Goal: Information Seeking & Learning: Check status

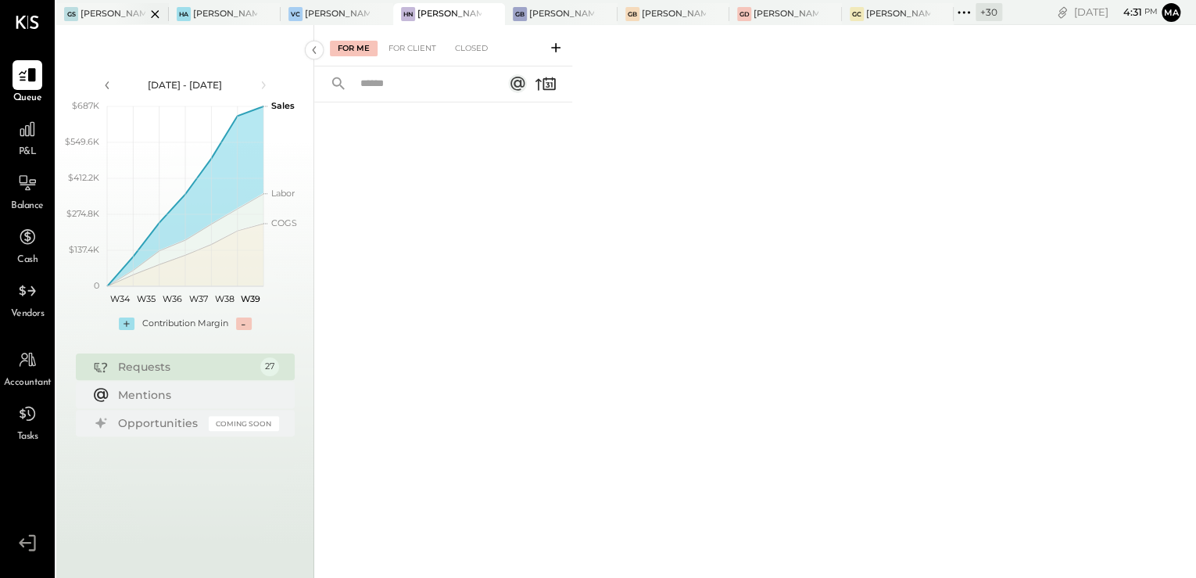
click at [94, 13] on div "[PERSON_NAME] Seaport" at bounding box center [113, 14] width 65 height 13
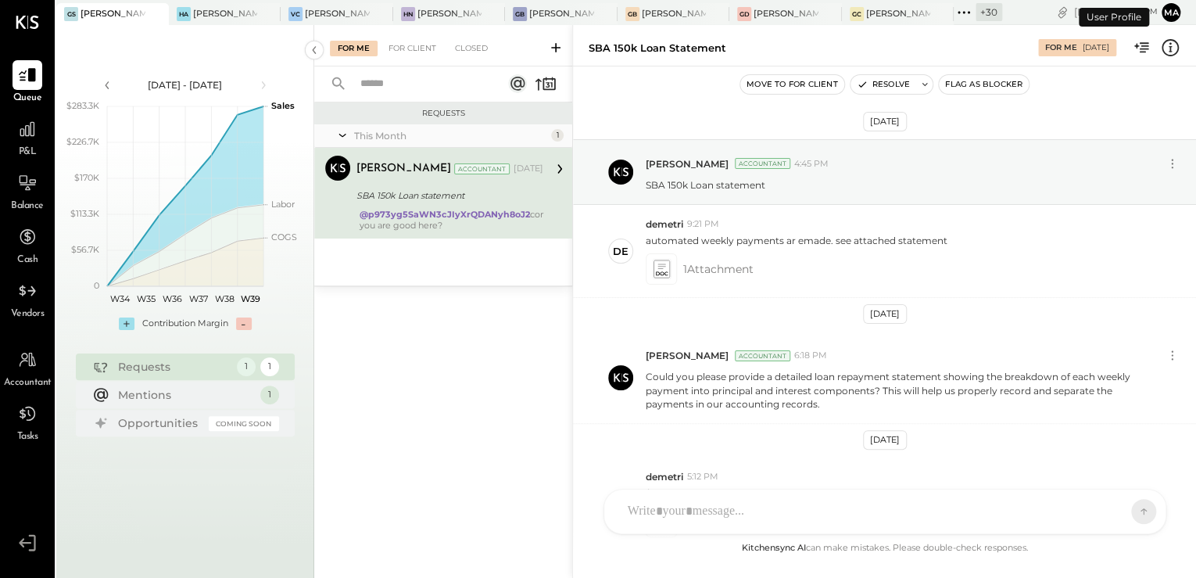
scroll to position [1251, 0]
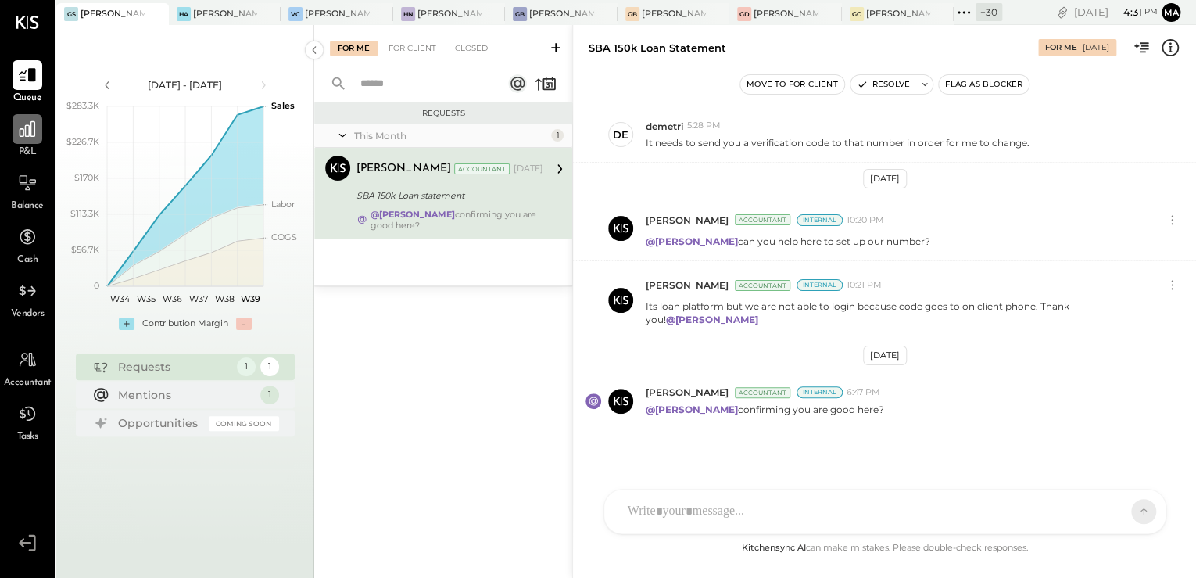
click at [17, 144] on div at bounding box center [28, 129] width 30 height 30
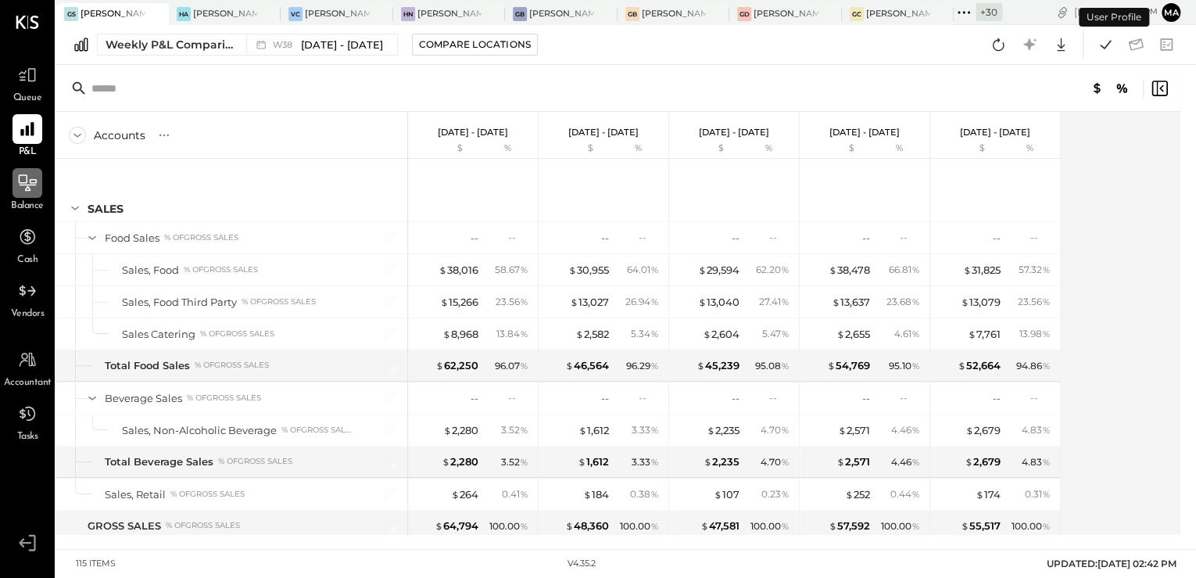
click at [16, 188] on div at bounding box center [28, 183] width 30 height 30
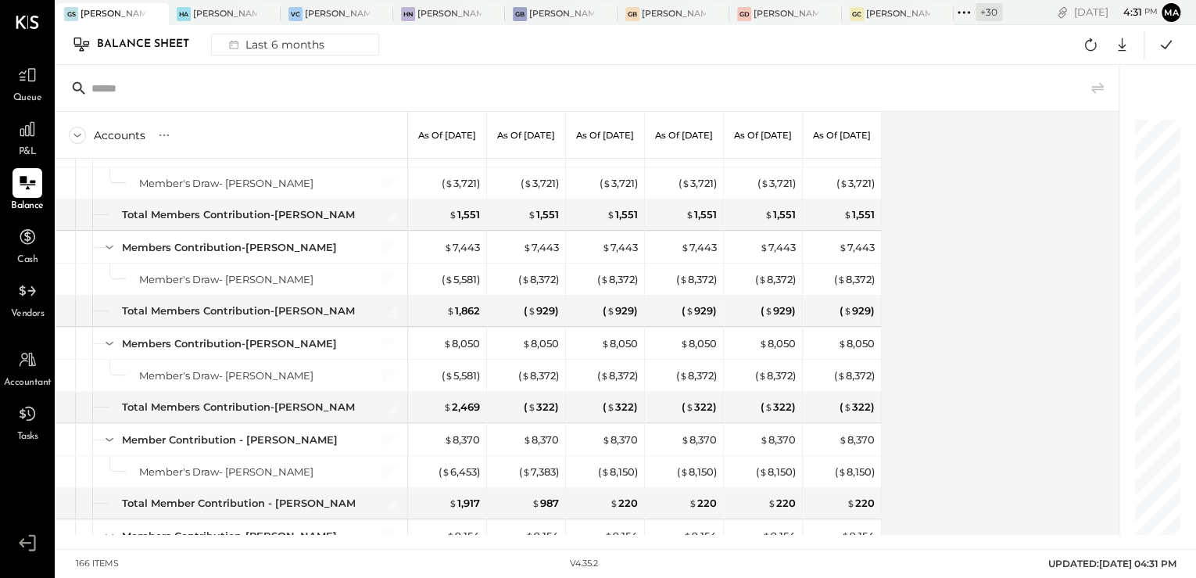
scroll to position [4691, 0]
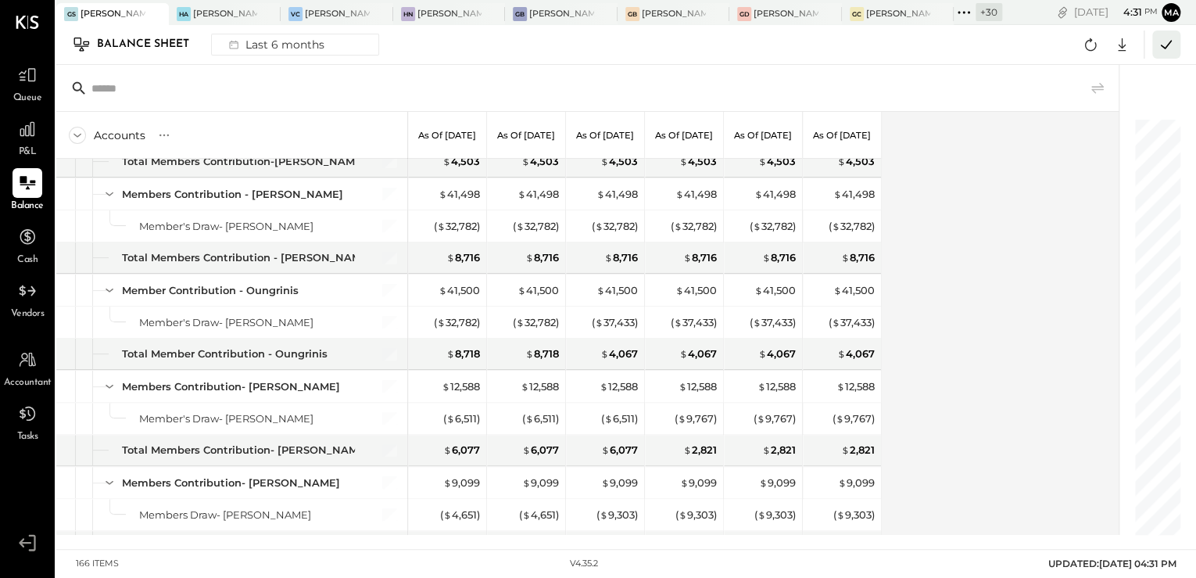
click at [1169, 40] on icon at bounding box center [1166, 44] width 20 height 20
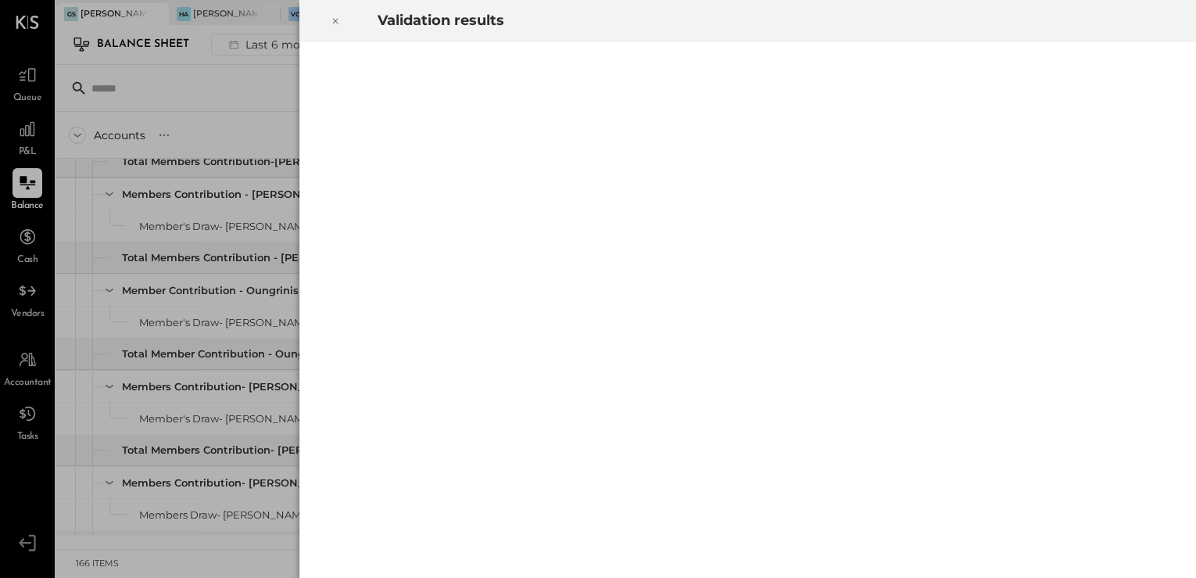
click at [335, 22] on icon at bounding box center [334, 21] width 5 height 5
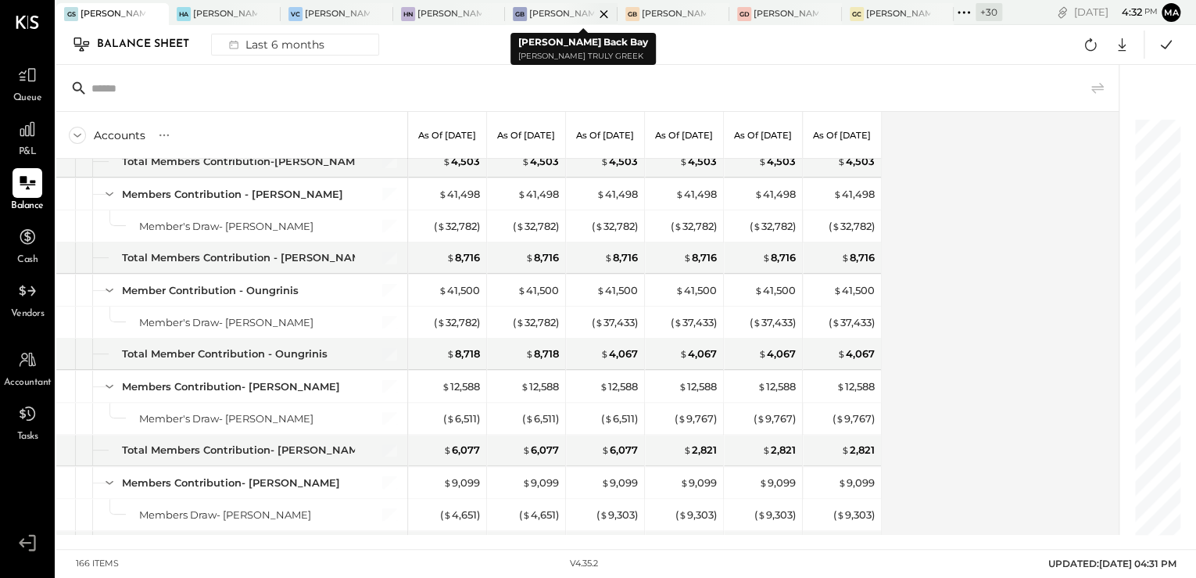
click at [548, 13] on div "[PERSON_NAME] Back Bay" at bounding box center [561, 14] width 65 height 13
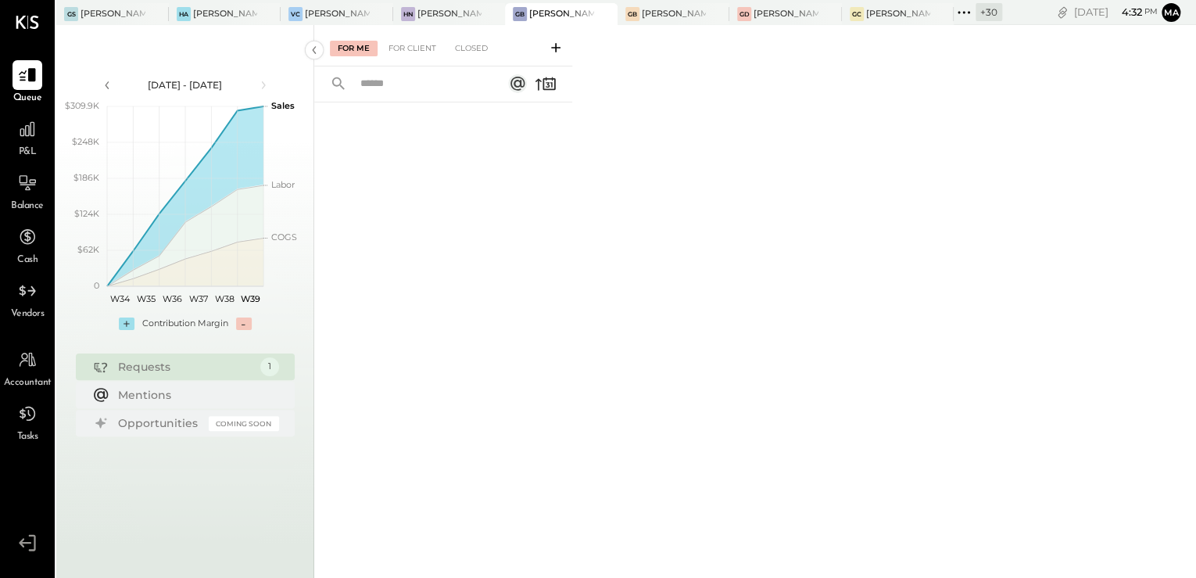
click at [16, 203] on span "Balance" at bounding box center [27, 206] width 33 height 14
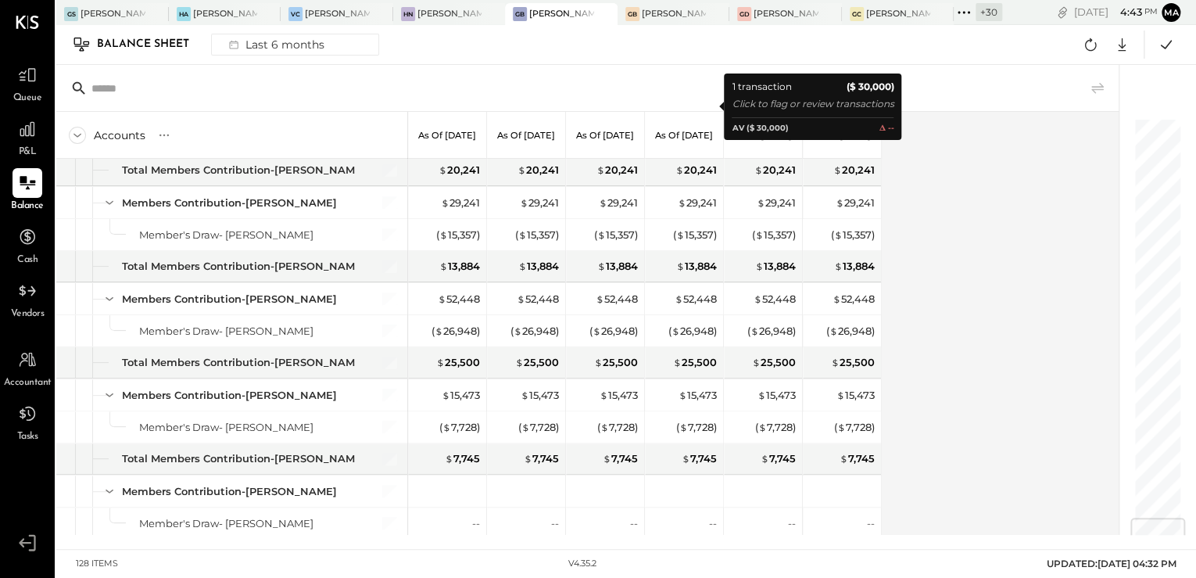
scroll to position [3306, 0]
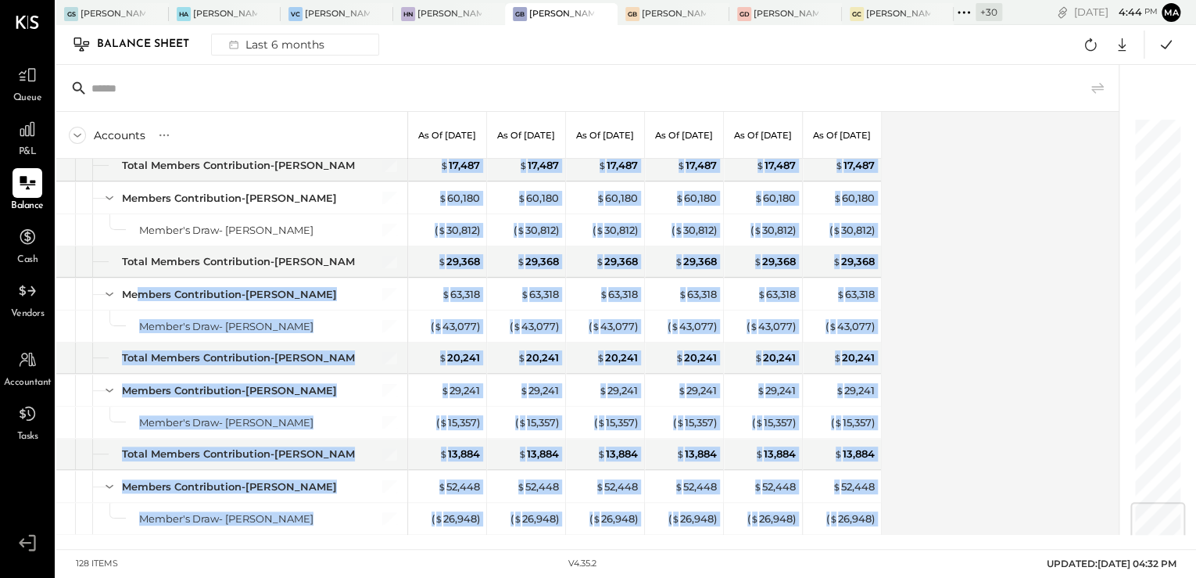
drag, startPoint x: 136, startPoint y: 276, endPoint x: 913, endPoint y: 356, distance: 781.3
click at [913, 356] on div "Accounts S GL As of [DATE] As of [DATE] As of [DATE] As of [DATE] As of [DATE] …" at bounding box center [588, 323] width 1065 height 423
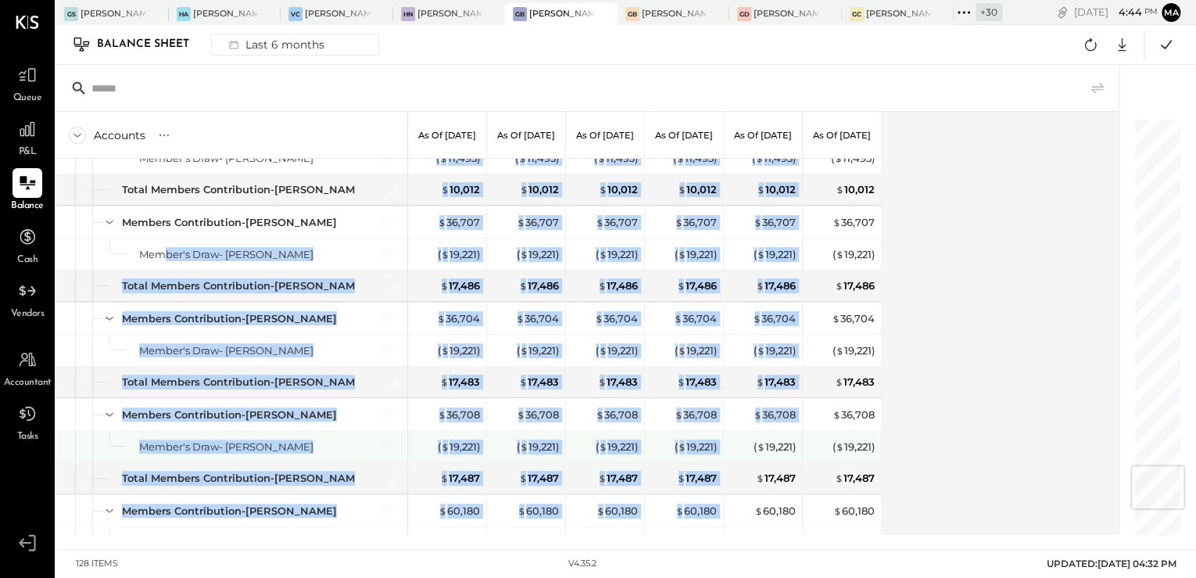
drag, startPoint x: 163, startPoint y: 242, endPoint x: 741, endPoint y: 425, distance: 606.8
click at [741, 425] on div "ASSETS Current Assets Bank Accounts Cash On Hand Checking Account #5105 Savings…" at bounding box center [469, 347] width 826 height 376
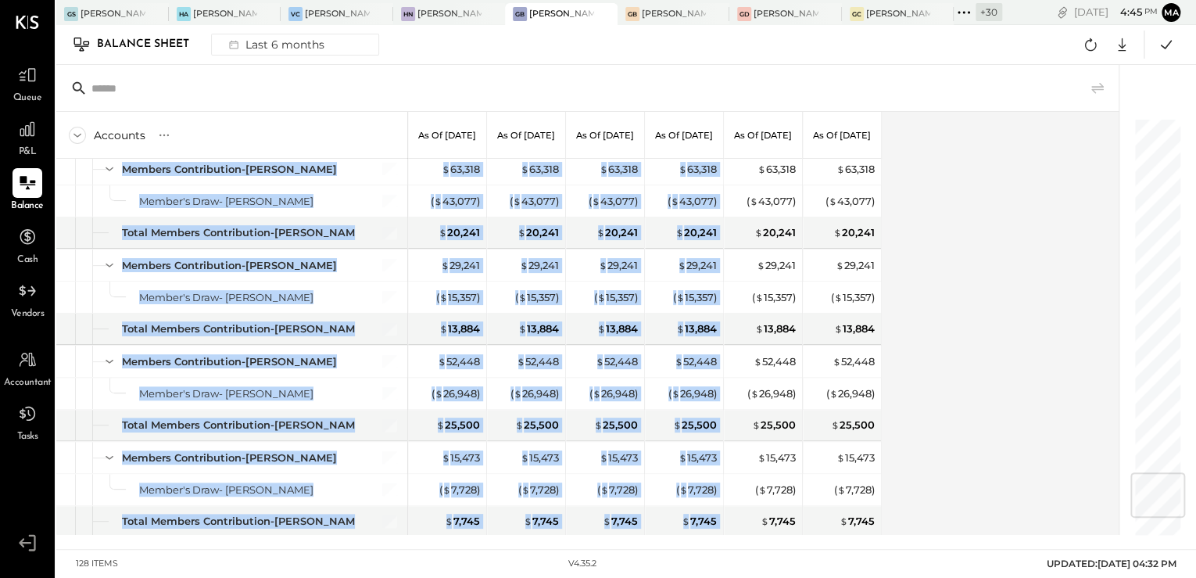
scroll to position [2930, 0]
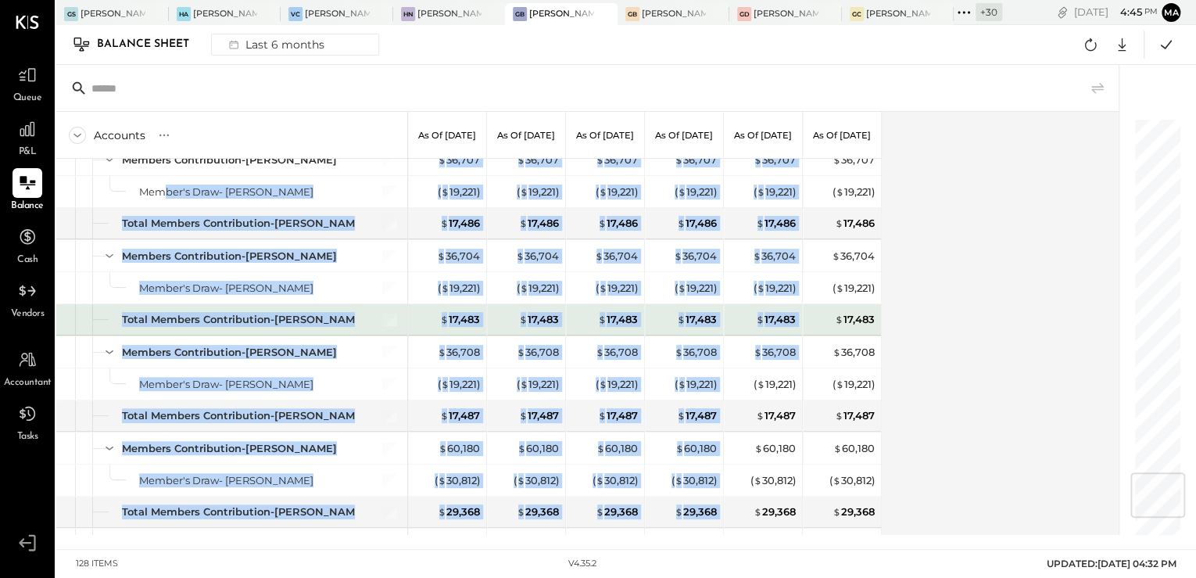
click at [138, 304] on div "Total Members Contribution-[PERSON_NAME]" at bounding box center [231, 319] width 351 height 31
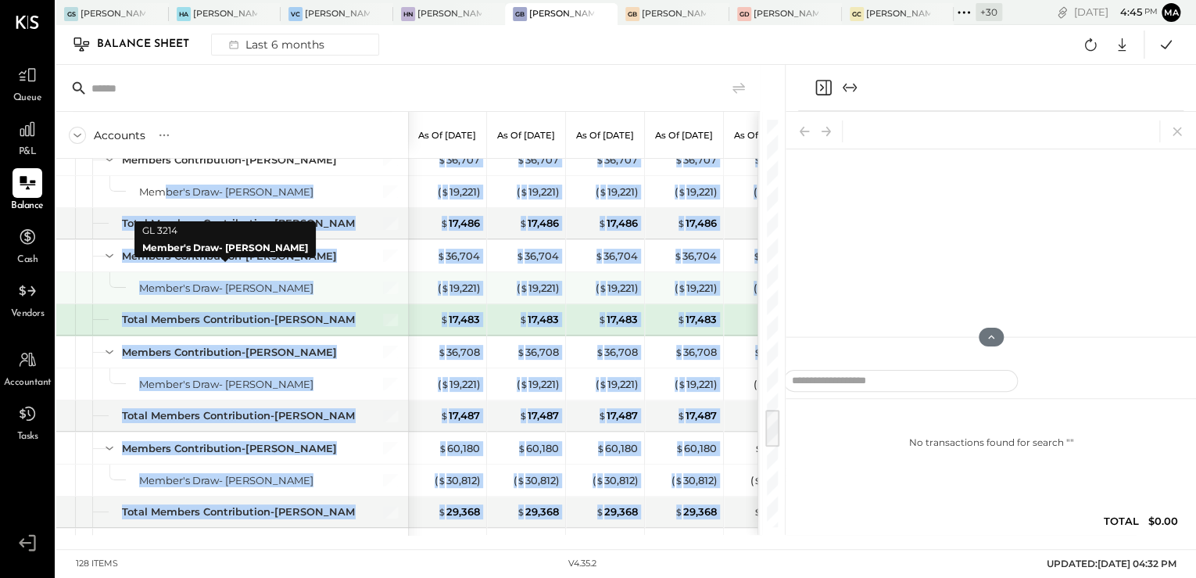
click at [141, 281] on div "Member's Draw- [PERSON_NAME]" at bounding box center [226, 288] width 174 height 15
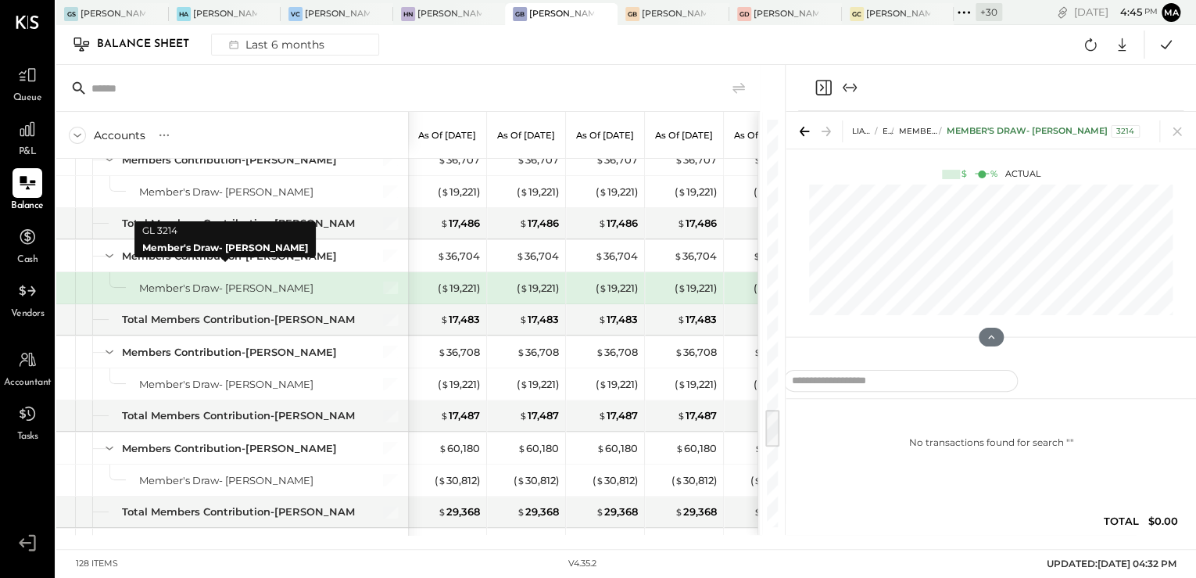
click at [141, 281] on div "Member's Draw- [PERSON_NAME]" at bounding box center [226, 288] width 174 height 15
drag, startPoint x: 1181, startPoint y: 133, endPoint x: 62, endPoint y: 326, distance: 1135.4
click at [1180, 133] on icon at bounding box center [1178, 131] width 22 height 22
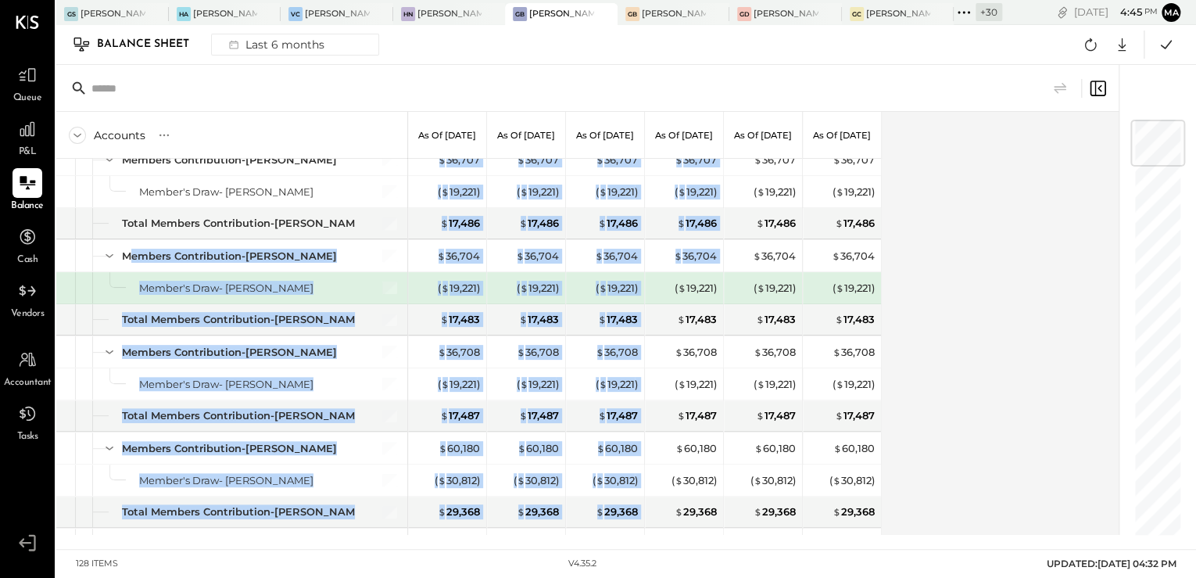
click at [664, 263] on div "ASSETS Current Assets Bank Accounts Cash On Hand Checking Account #5105 Savings…" at bounding box center [469, 347] width 826 height 376
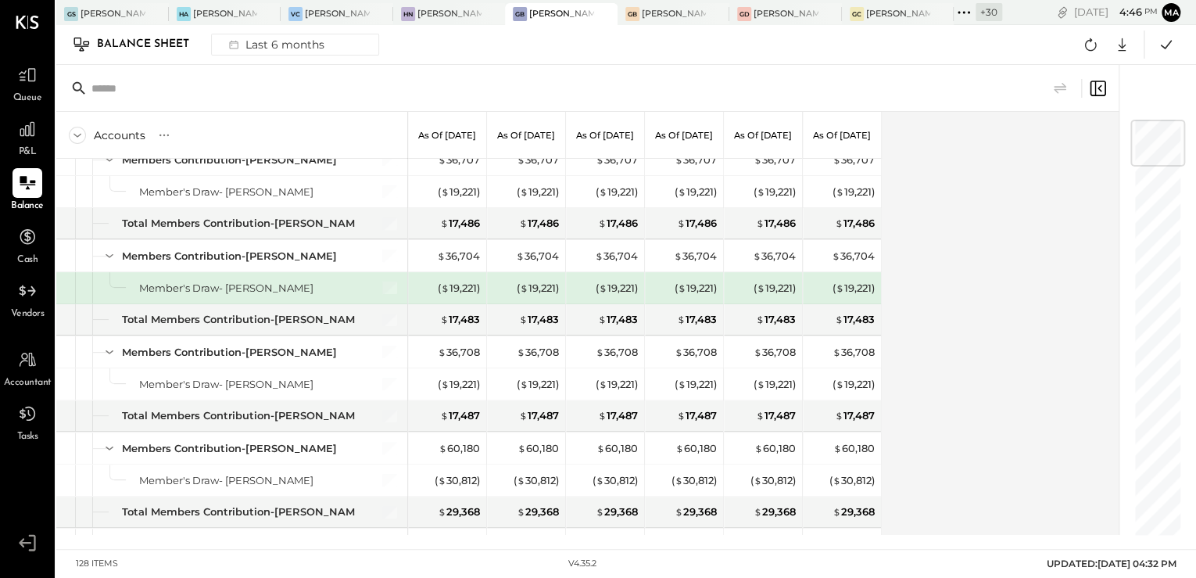
click at [965, 347] on div "Accounts S GL As of [DATE] As of [DATE] As of [DATE] As of [DATE] As of [DATE] …" at bounding box center [588, 323] width 1065 height 423
click at [16, 142] on div at bounding box center [28, 129] width 30 height 30
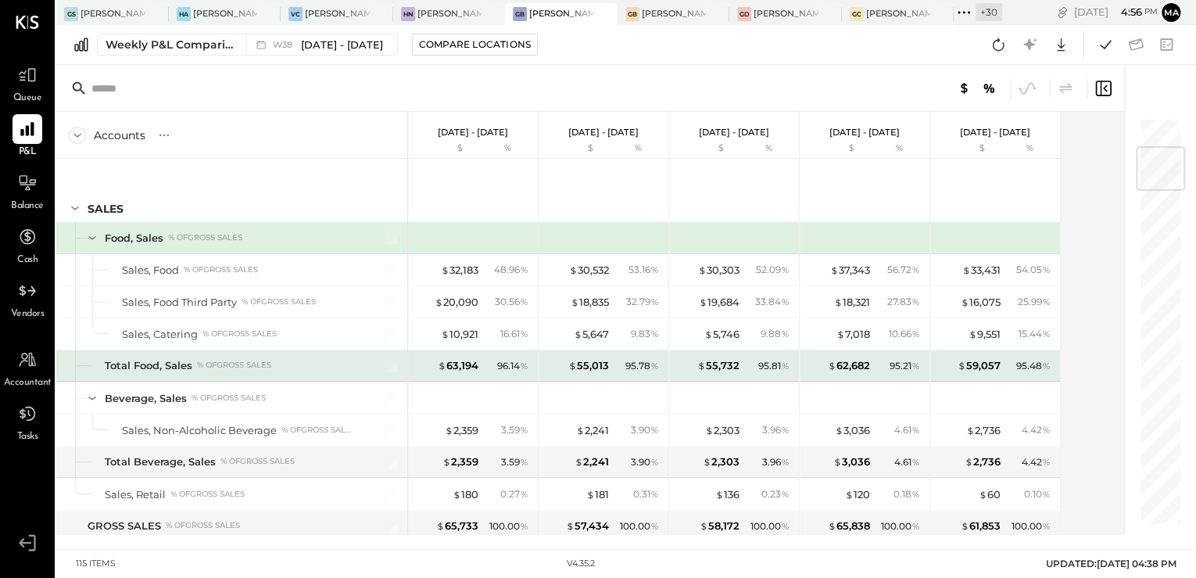
scroll to position [438, 0]
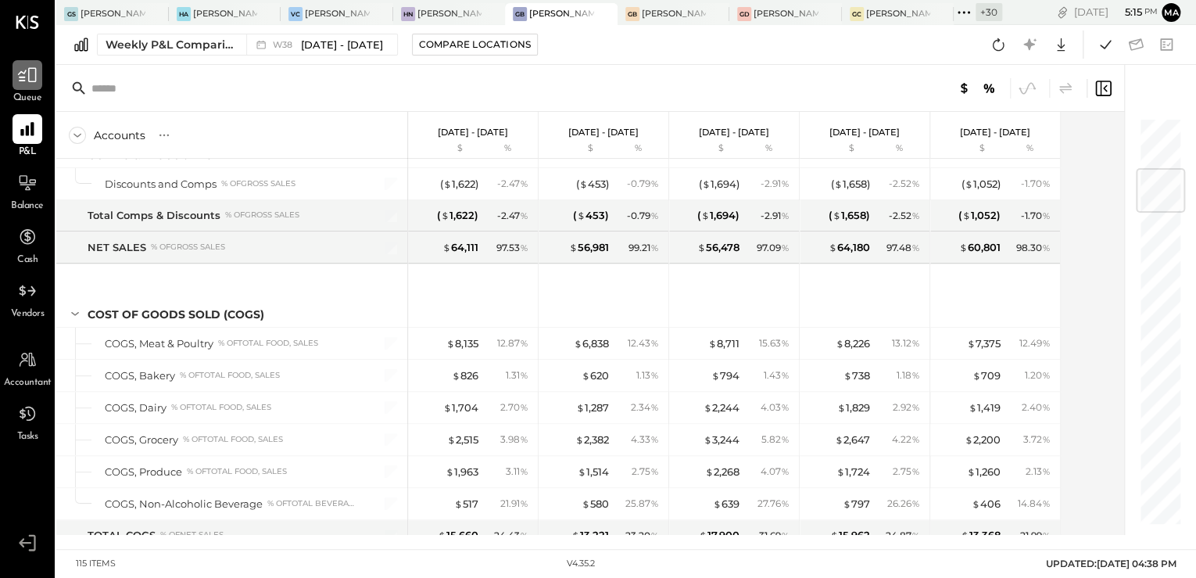
click at [27, 84] on icon at bounding box center [27, 75] width 20 height 20
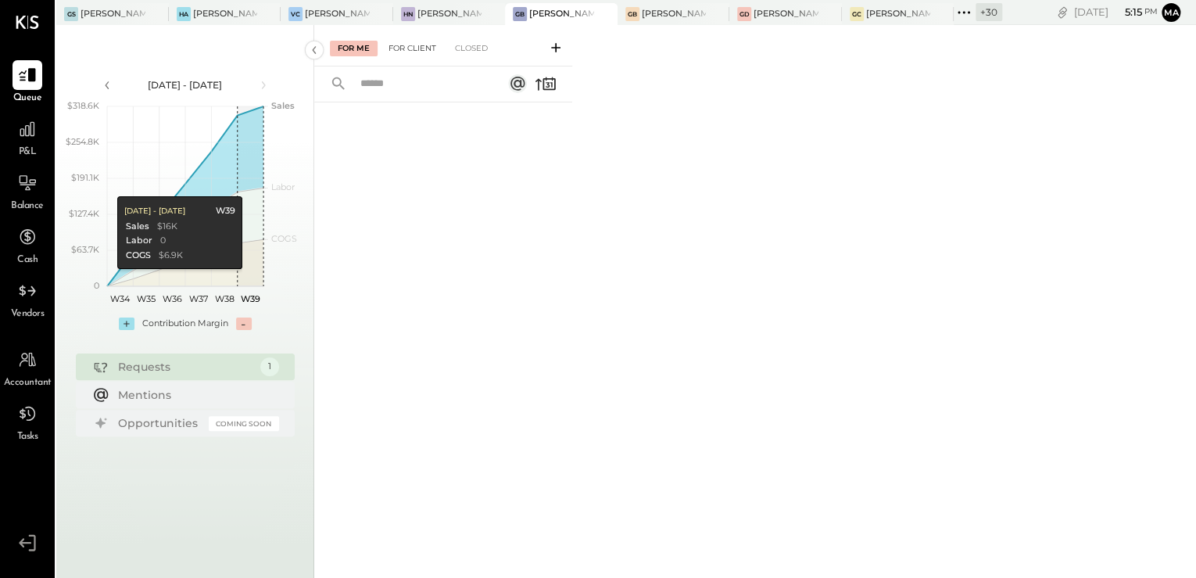
click at [416, 50] on div "For Client" at bounding box center [412, 49] width 63 height 16
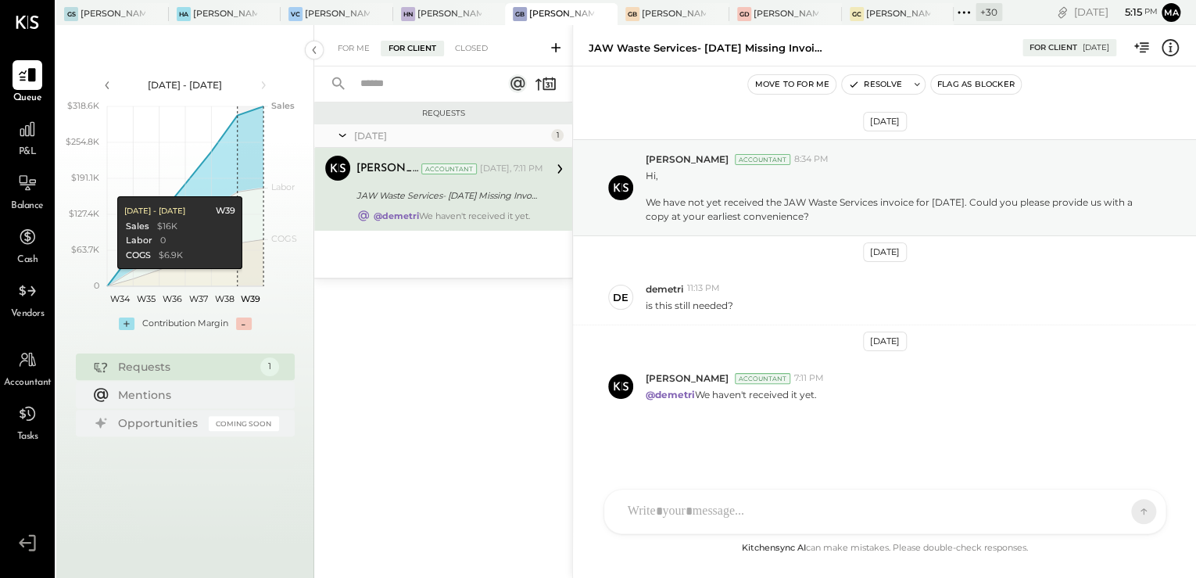
click at [416, 81] on input "text" at bounding box center [422, 84] width 142 height 26
click at [218, 14] on div "[PERSON_NAME]'s Atlanta" at bounding box center [225, 14] width 65 height 13
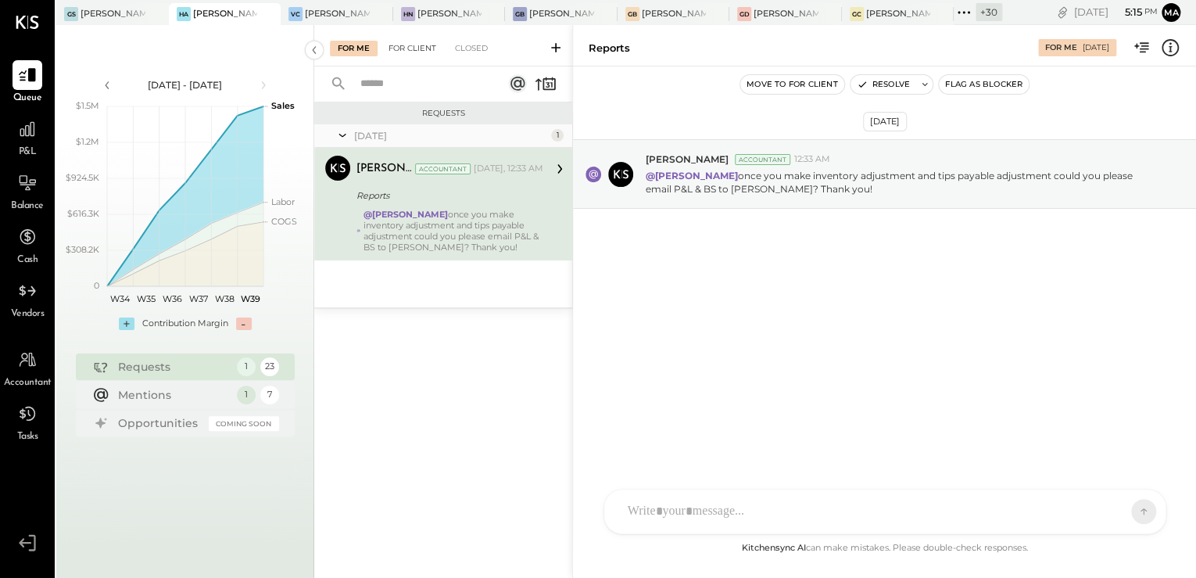
click at [410, 50] on div "For Client" at bounding box center [412, 49] width 63 height 16
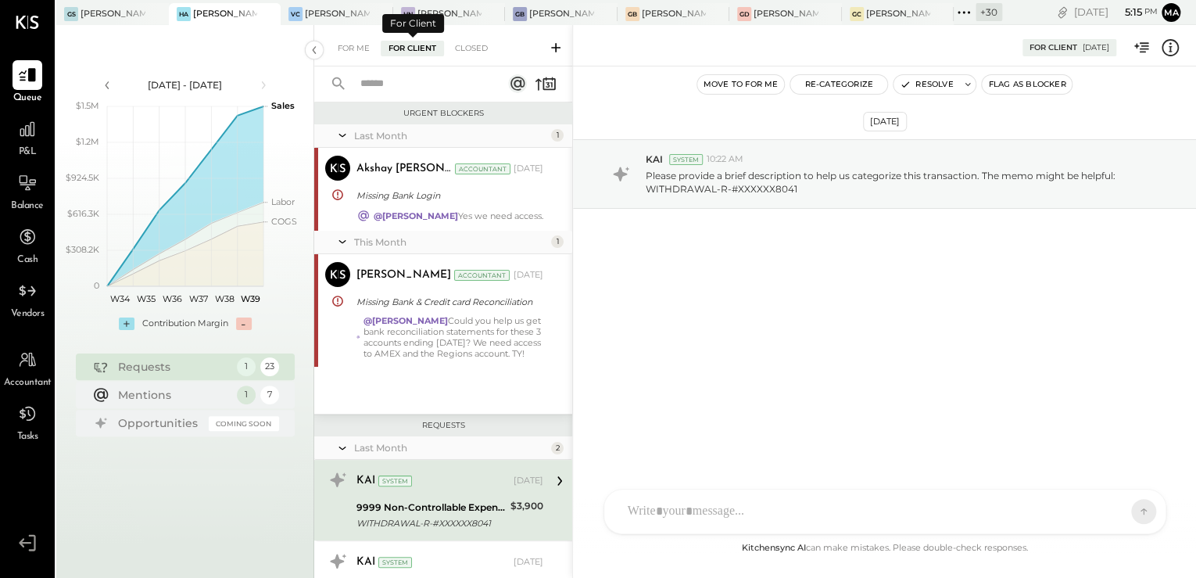
scroll to position [170, 0]
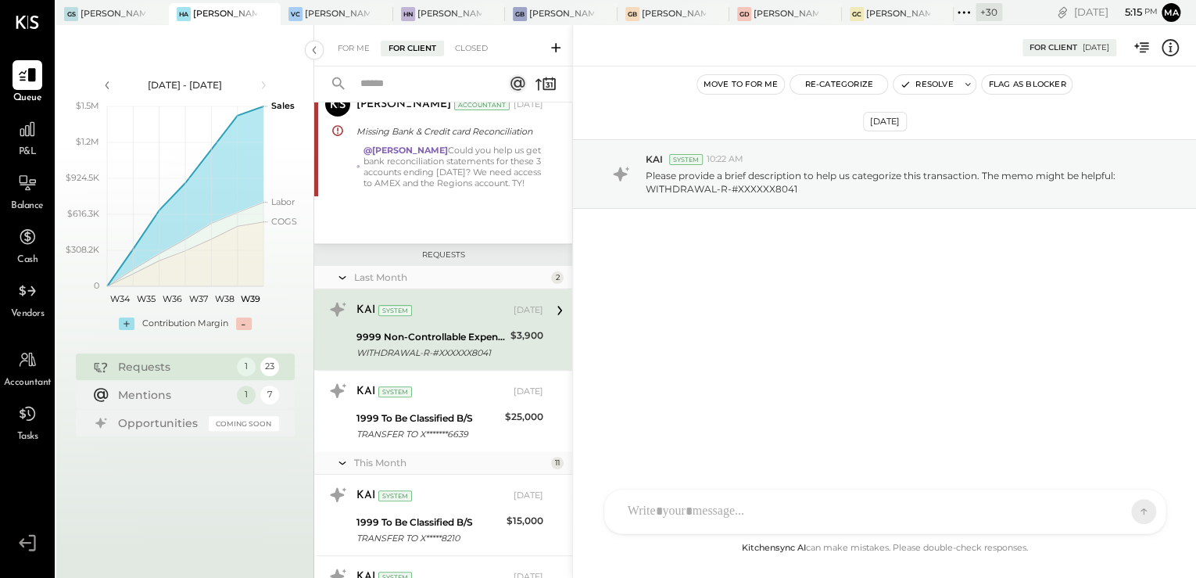
click at [391, 84] on input "text" at bounding box center [422, 84] width 142 height 26
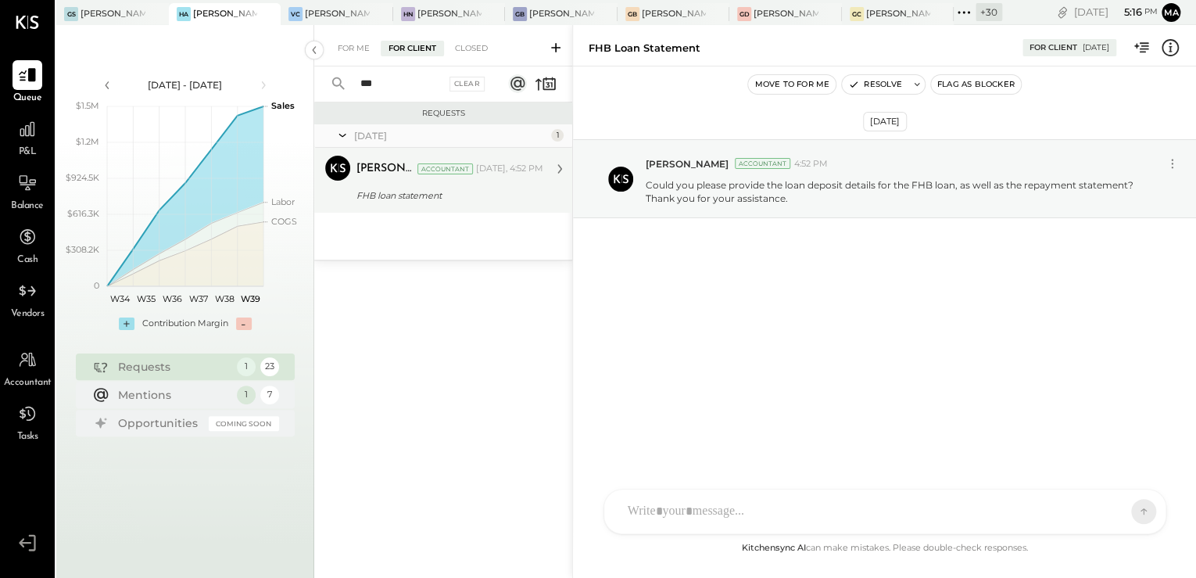
type input "***"
drag, startPoint x: 450, startPoint y: 201, endPoint x: 414, endPoint y: 164, distance: 52.0
click at [450, 201] on div "FHB loan statement" at bounding box center [448, 196] width 182 height 16
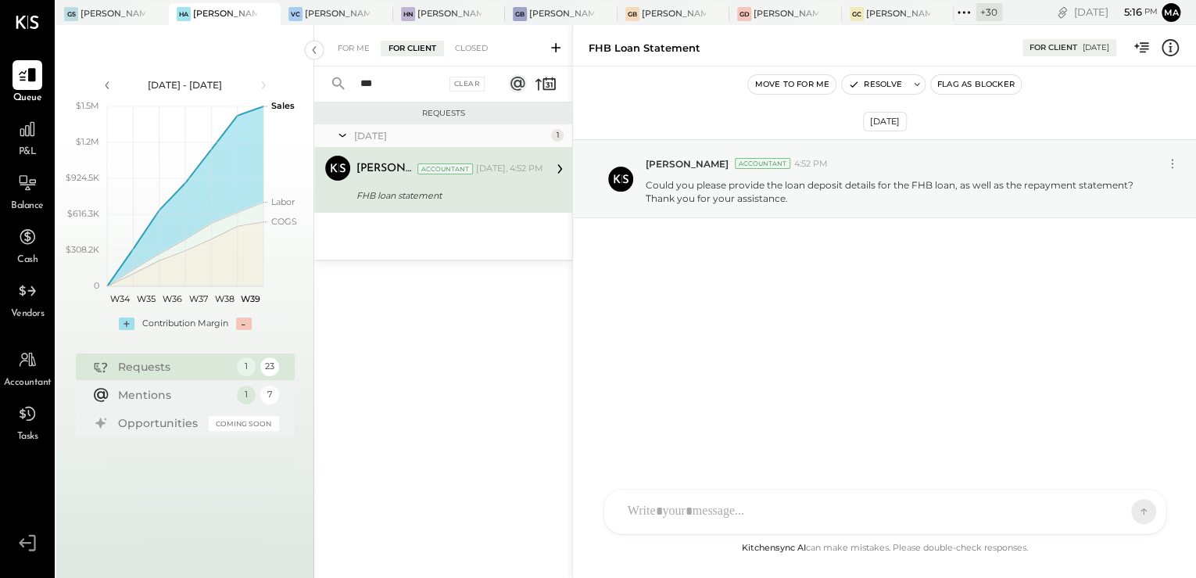
click at [958, 13] on icon at bounding box center [959, 12] width 2 height 2
click at [443, 12] on div "[PERSON_NAME]'s Nashville" at bounding box center [450, 14] width 65 height 13
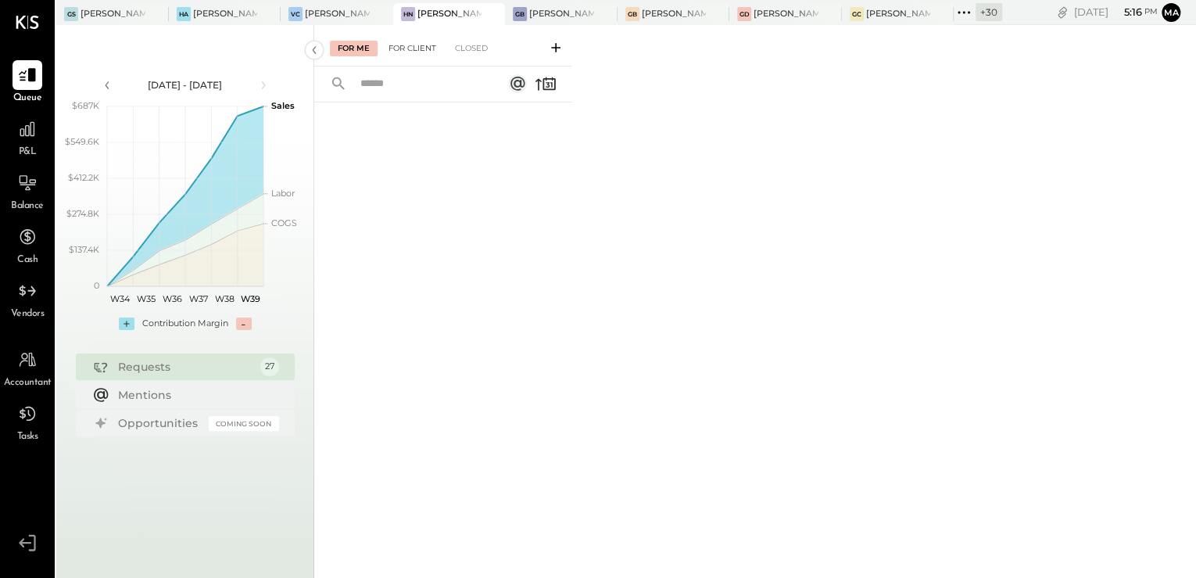
drag, startPoint x: 421, startPoint y: 52, endPoint x: 412, endPoint y: 56, distance: 10.2
click at [420, 52] on div "For Client" at bounding box center [412, 49] width 63 height 16
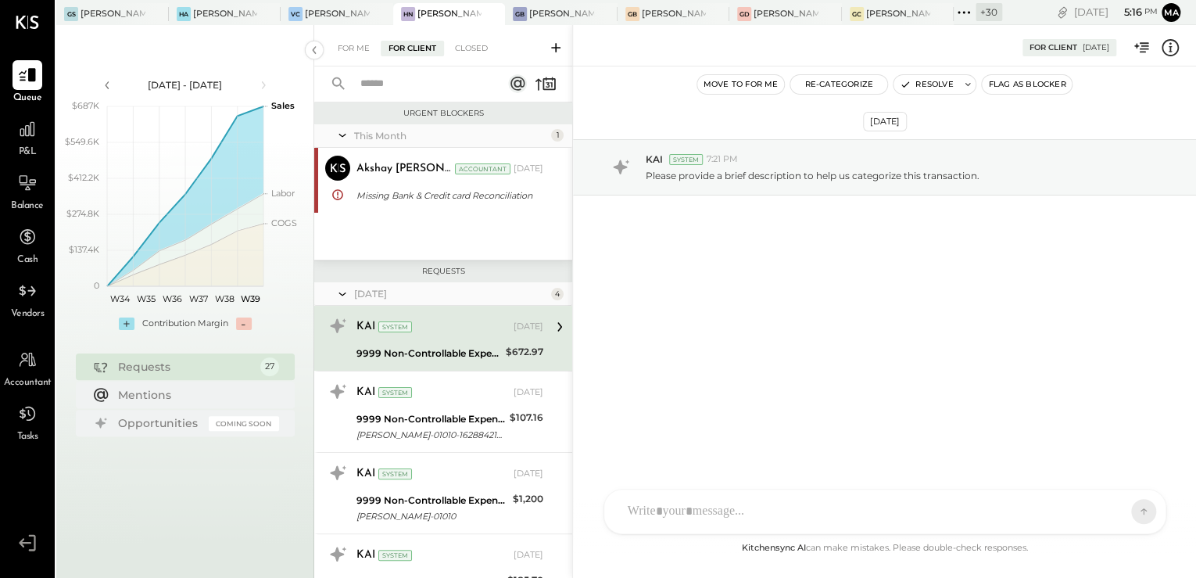
click at [391, 84] on input "text" at bounding box center [422, 84] width 142 height 26
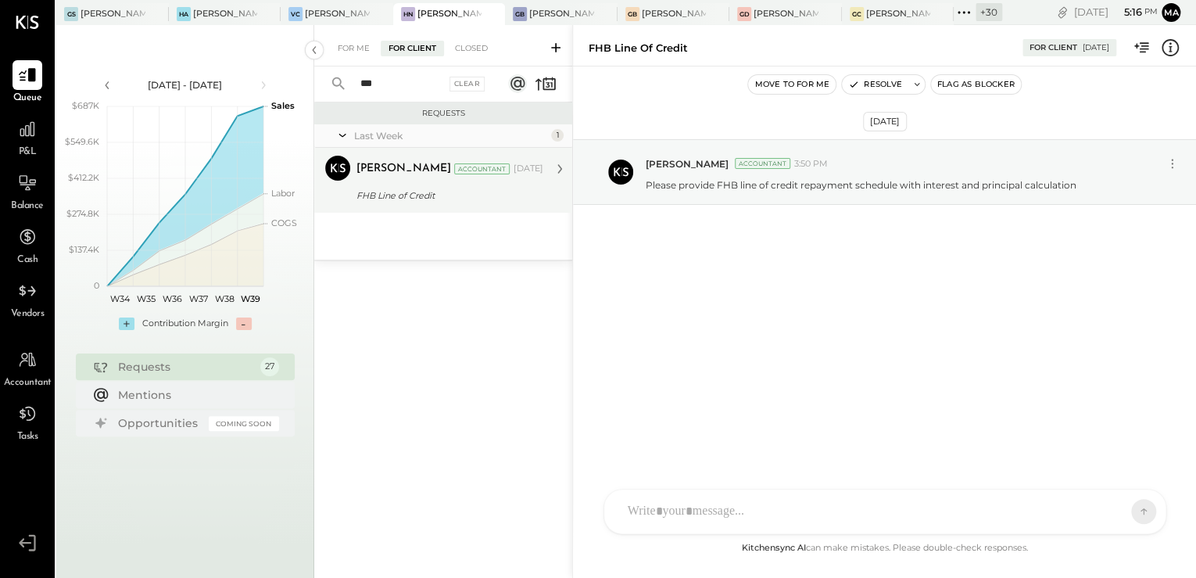
type input "***"
click at [367, 191] on div "FHB Line of Credit" at bounding box center [448, 196] width 182 height 16
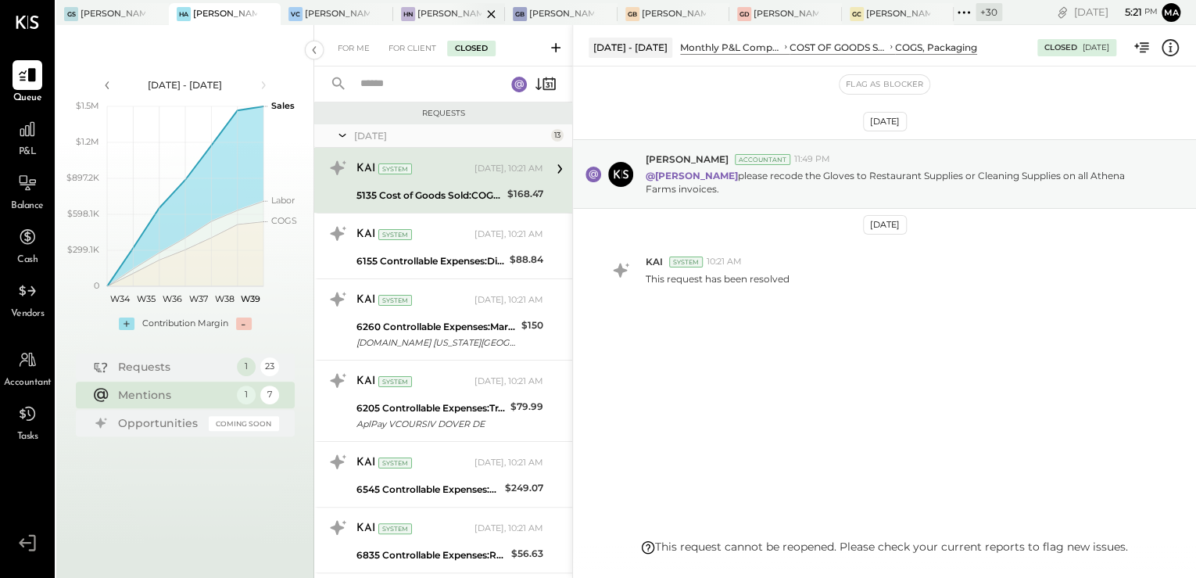
click at [446, 13] on div "[PERSON_NAME]'s Nashville" at bounding box center [450, 14] width 65 height 13
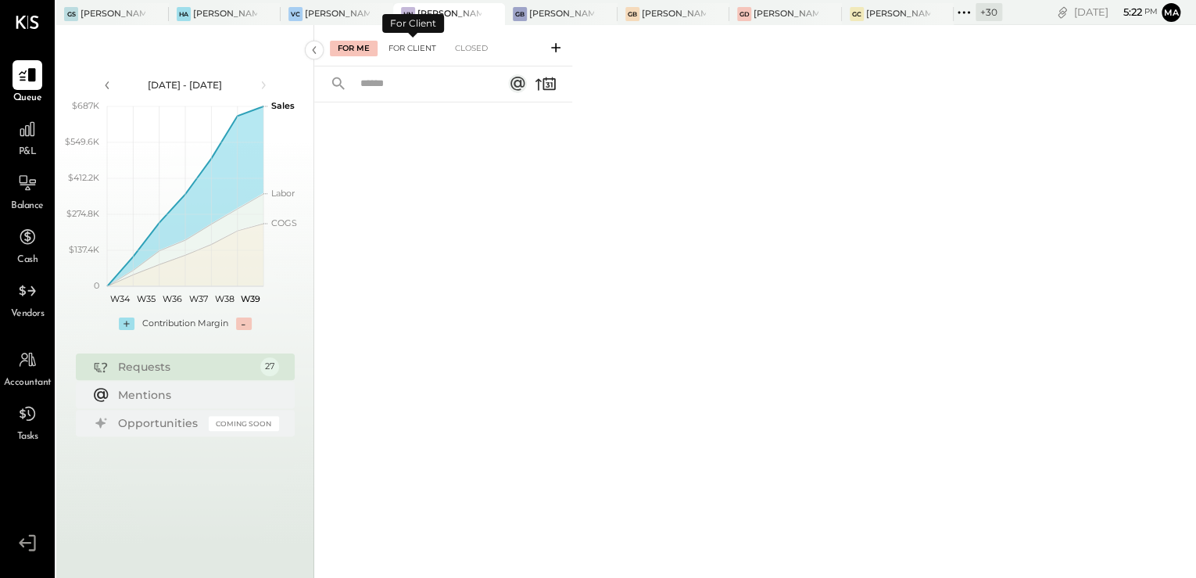
click at [427, 48] on div "For Client" at bounding box center [412, 49] width 63 height 16
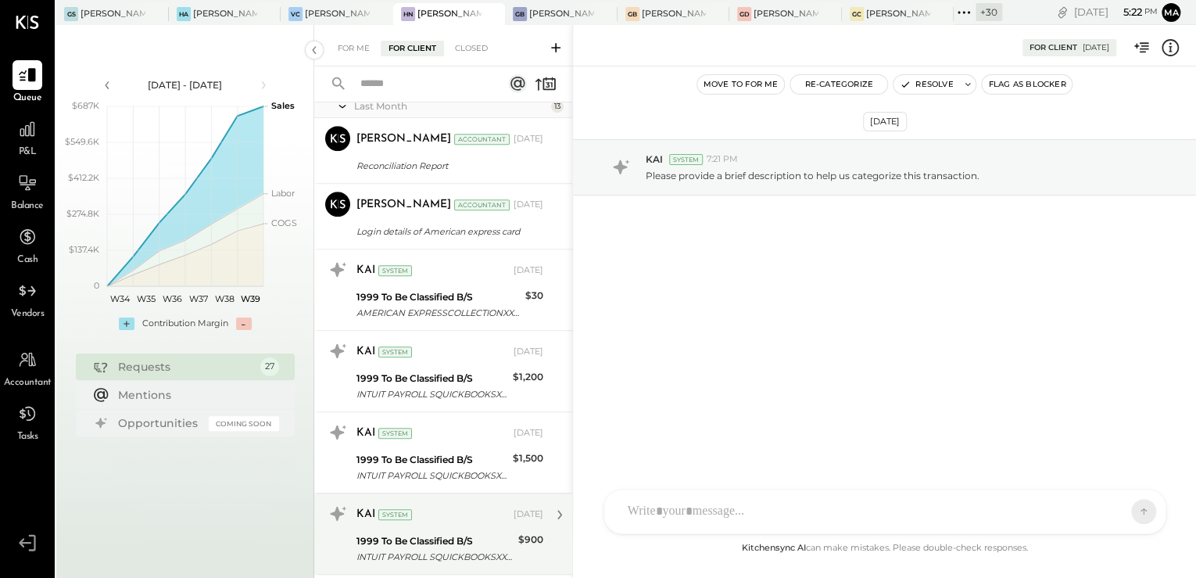
scroll to position [751, 0]
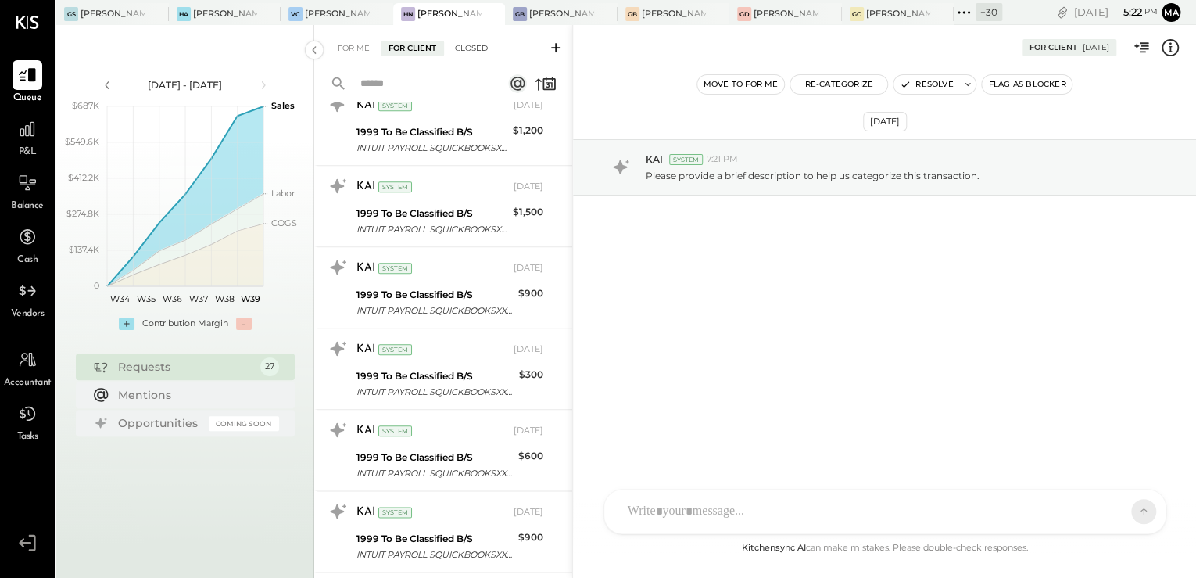
click at [471, 44] on div "Closed" at bounding box center [471, 49] width 48 height 16
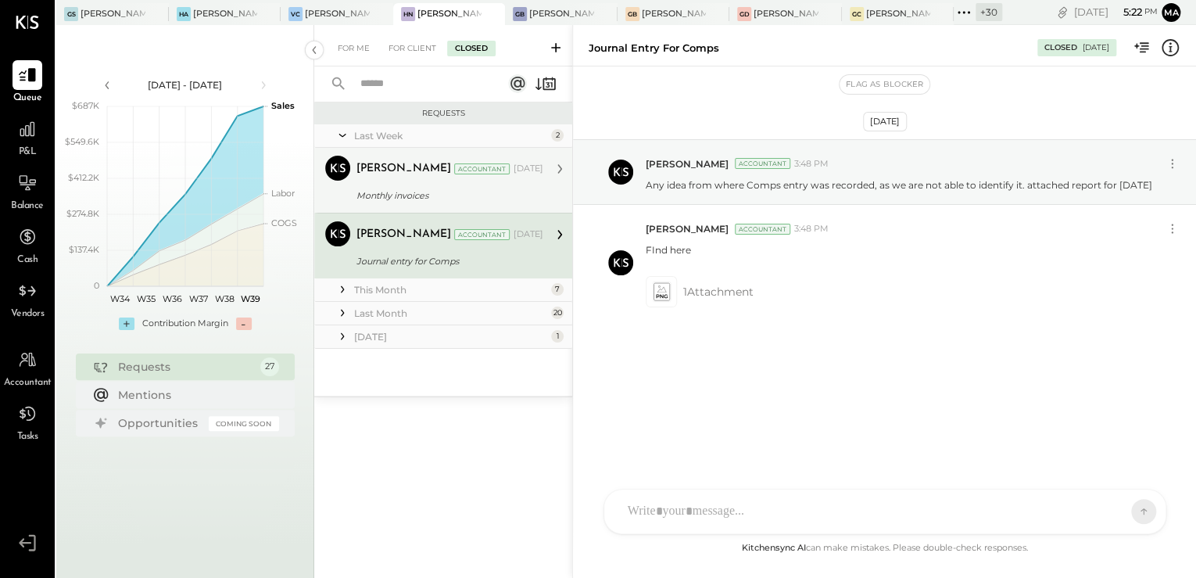
click at [412, 177] on div "Margi Gandhi Accountant Sep 23, 2025" at bounding box center [450, 169] width 187 height 22
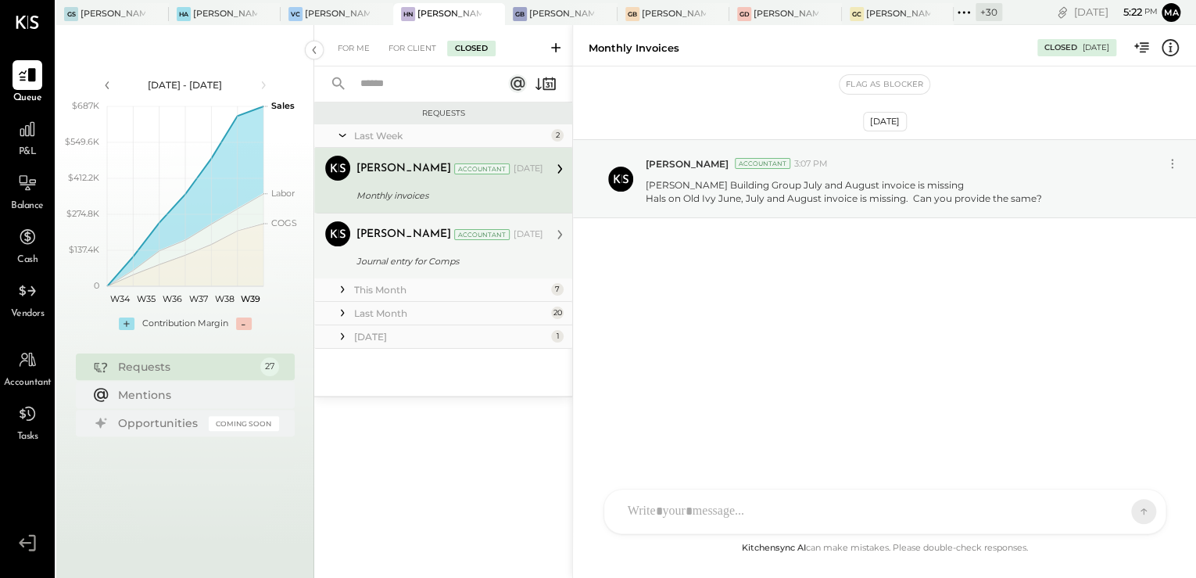
click at [407, 218] on div "Margi Gandhi Accountant Margi Gandhi Accountant Sep 23, 2025 Journal entry for …" at bounding box center [443, 246] width 258 height 66
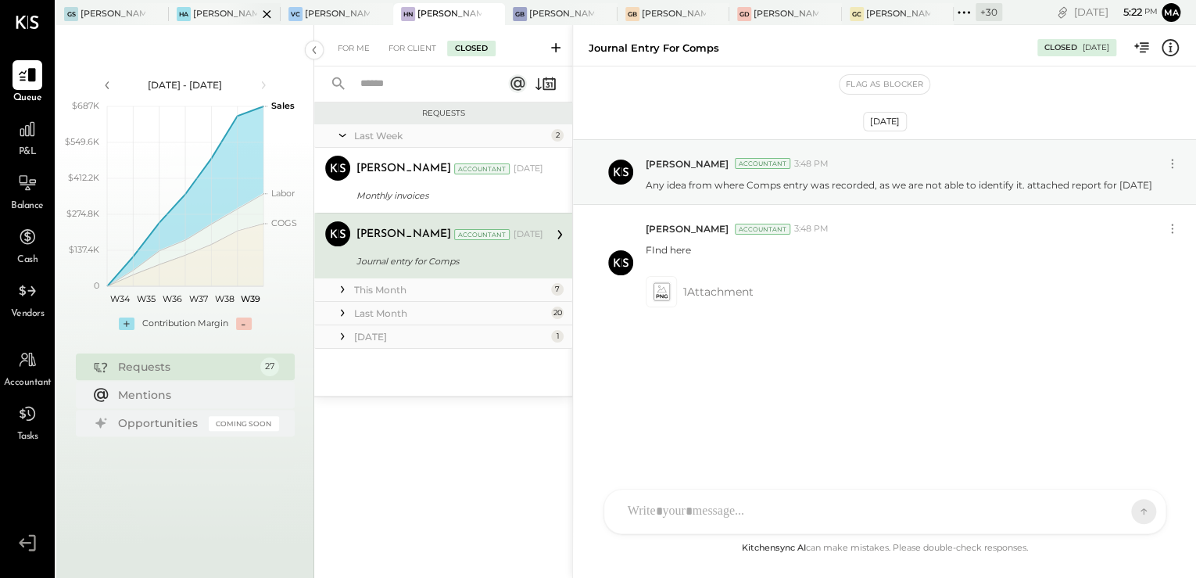
click at [203, 14] on div "[PERSON_NAME]'s Atlanta" at bounding box center [225, 14] width 65 height 13
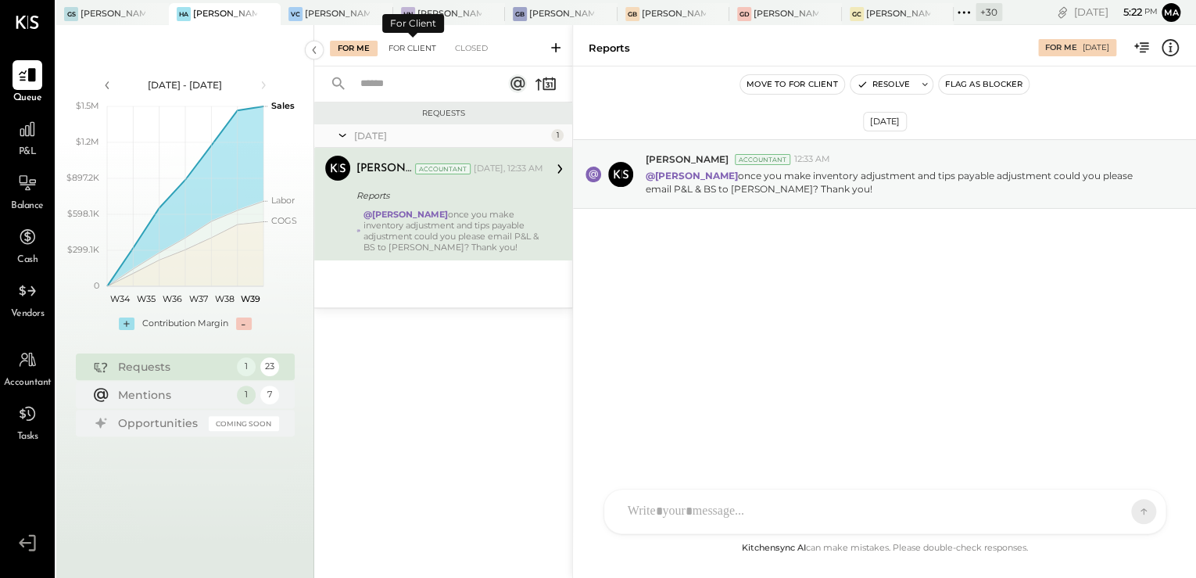
click at [414, 51] on div "For Client" at bounding box center [412, 49] width 63 height 16
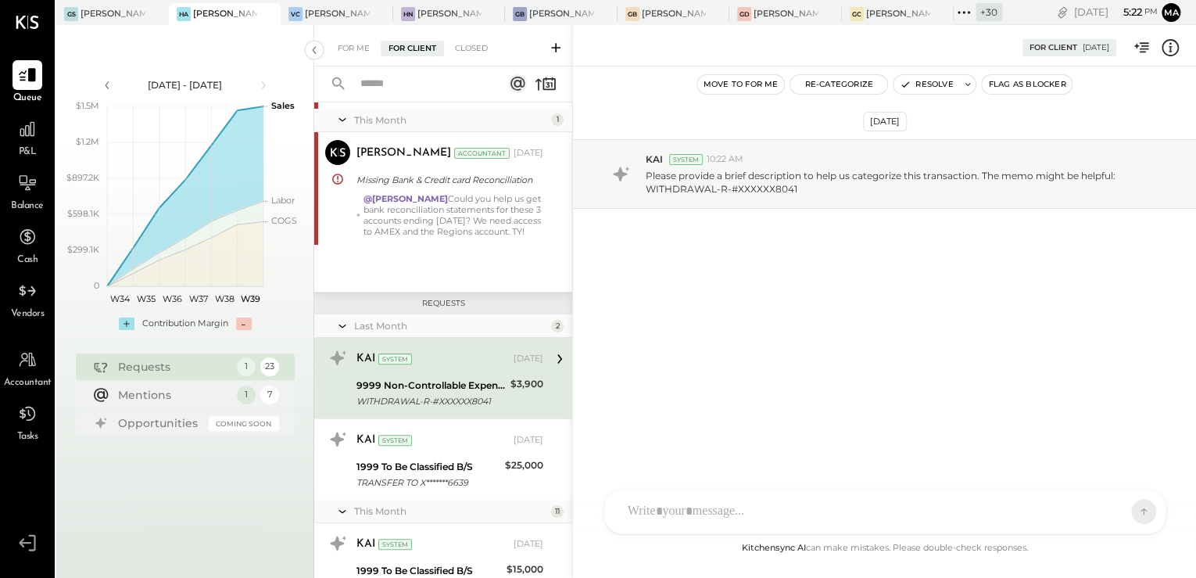
scroll to position [108, 0]
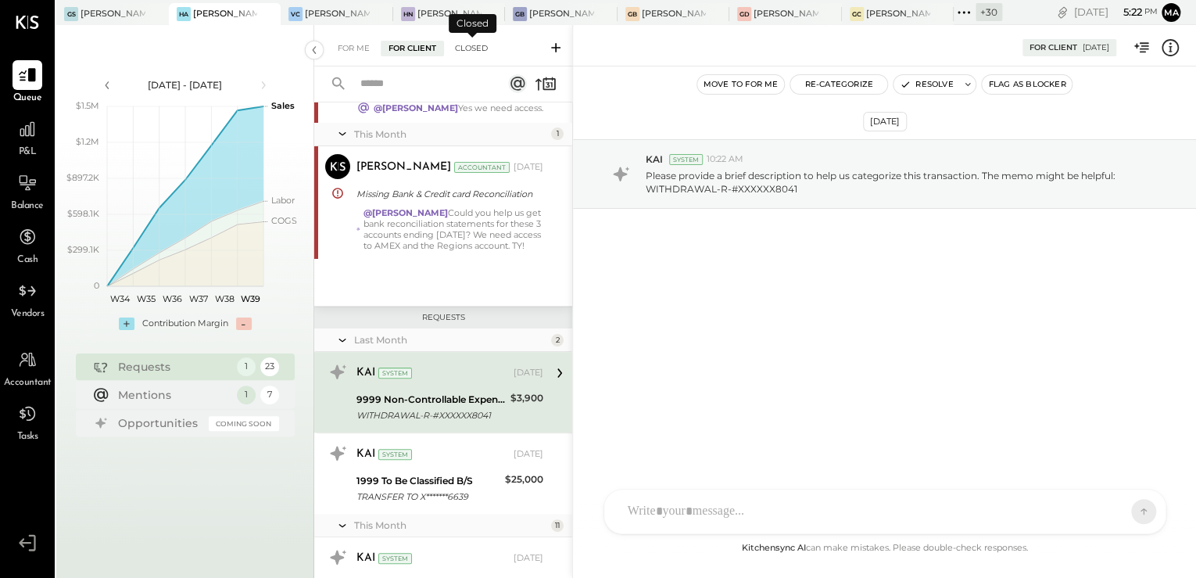
click at [474, 55] on div "Closed" at bounding box center [471, 49] width 48 height 16
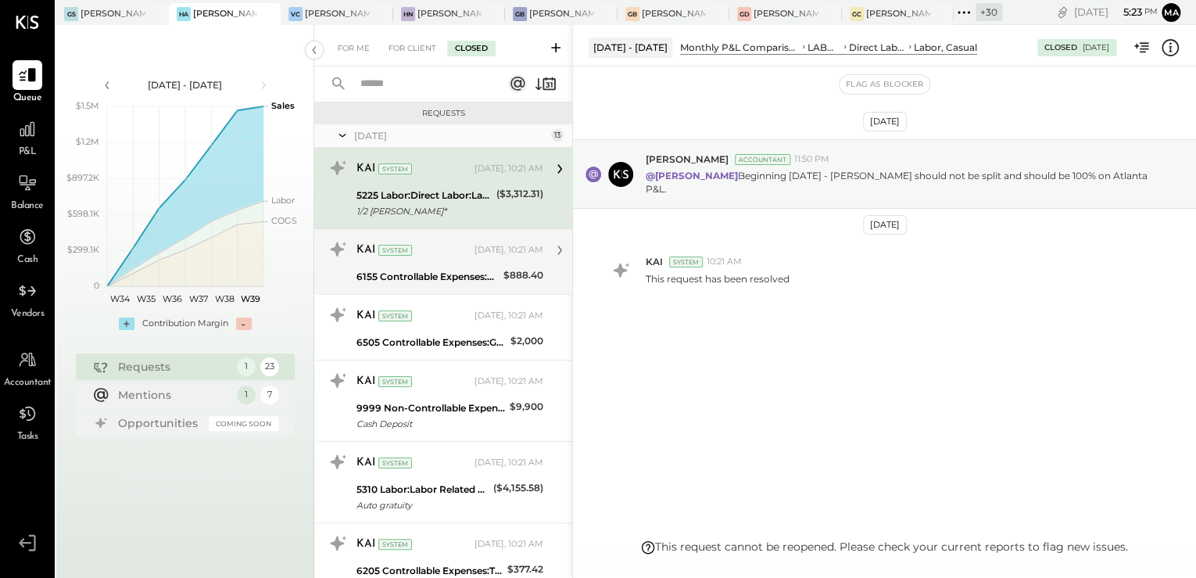
click at [441, 288] on div "KAI System Today, 10:21 AM 6155 Controllable Expenses:Direct Operating Expenses…" at bounding box center [443, 261] width 258 height 66
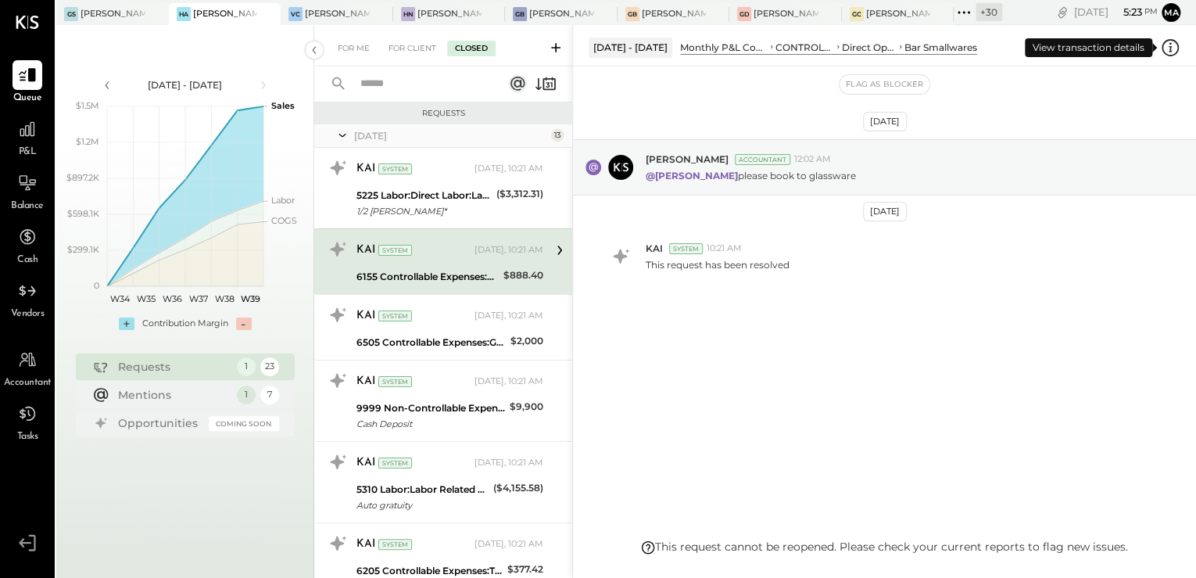
click at [1171, 48] on icon at bounding box center [1170, 48] width 20 height 20
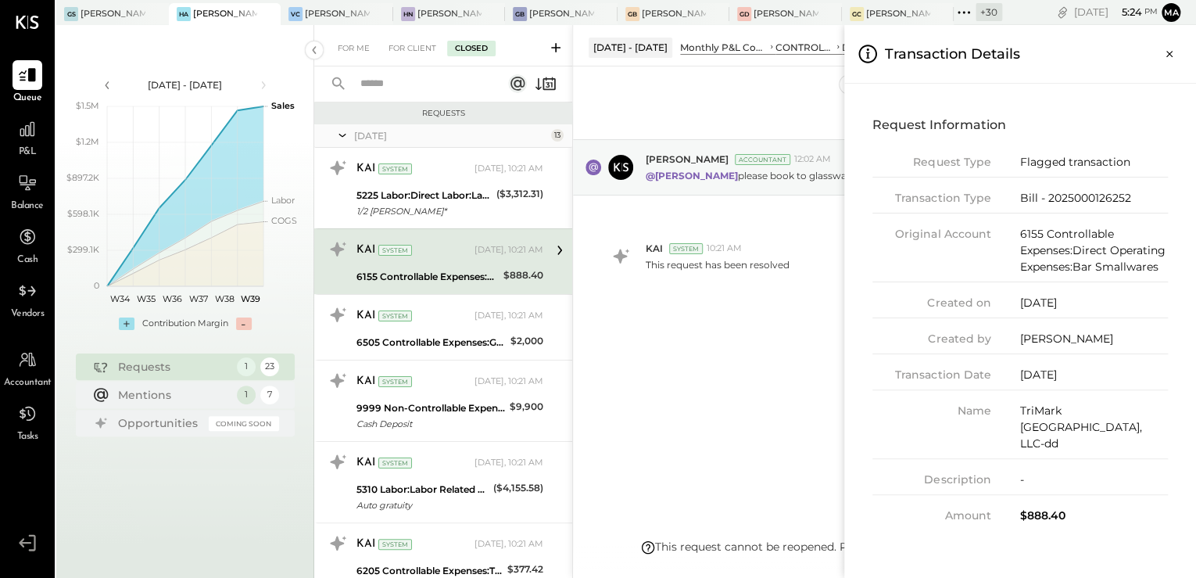
drag, startPoint x: 1169, startPoint y: 56, endPoint x: 515, endPoint y: 131, distance: 657.9
click at [1163, 52] on icon "Close panel" at bounding box center [1170, 54] width 16 height 16
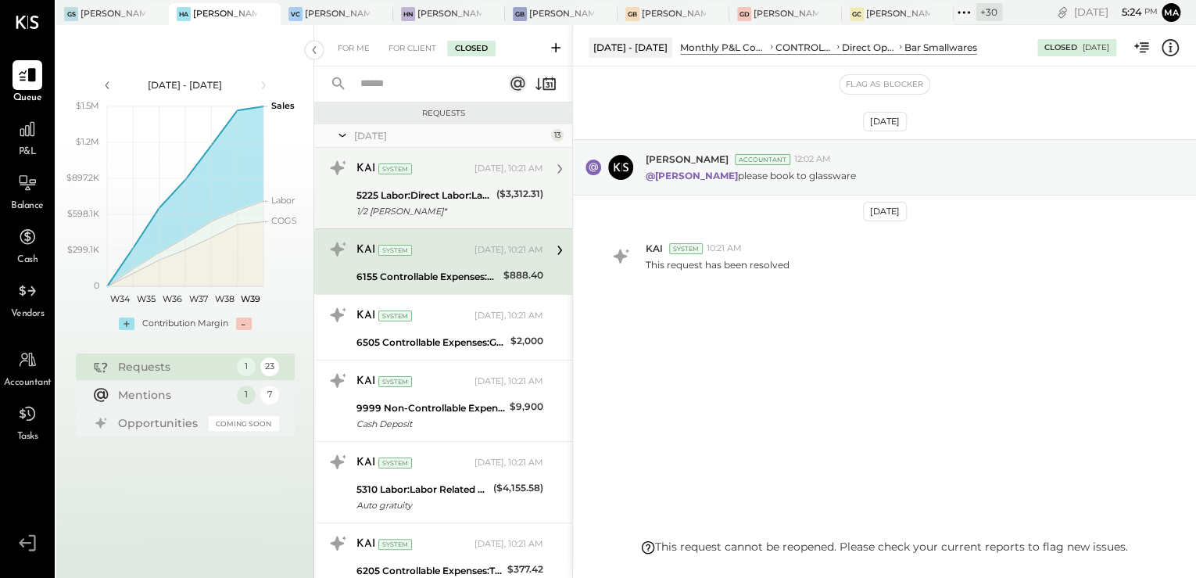
click at [436, 205] on div "1/2 castrejon*" at bounding box center [424, 211] width 135 height 16
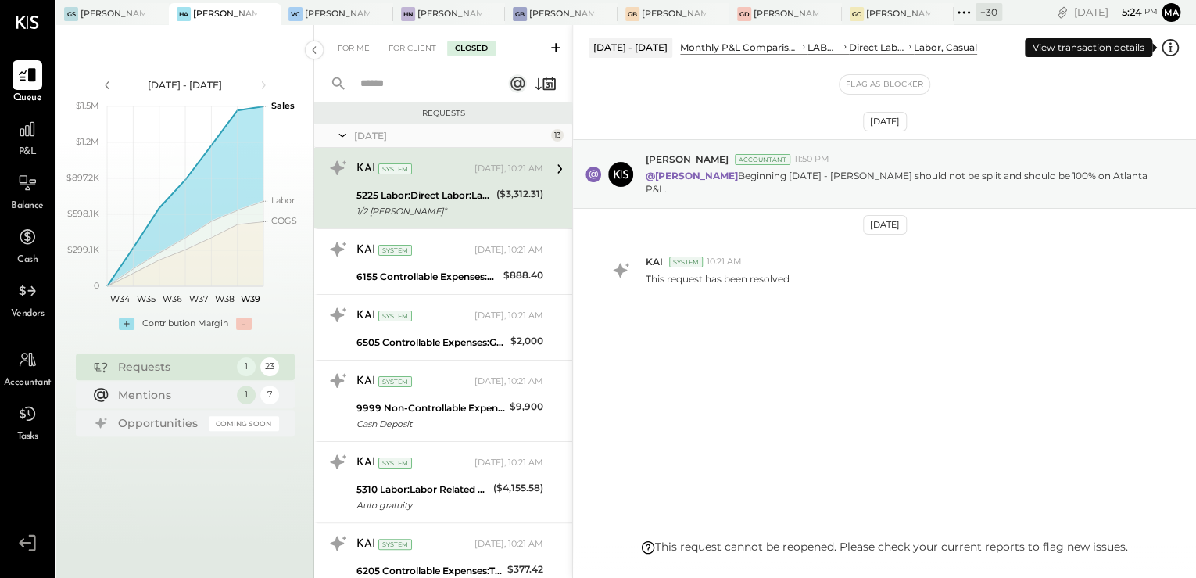
click at [1170, 48] on icon at bounding box center [1171, 46] width 2 height 9
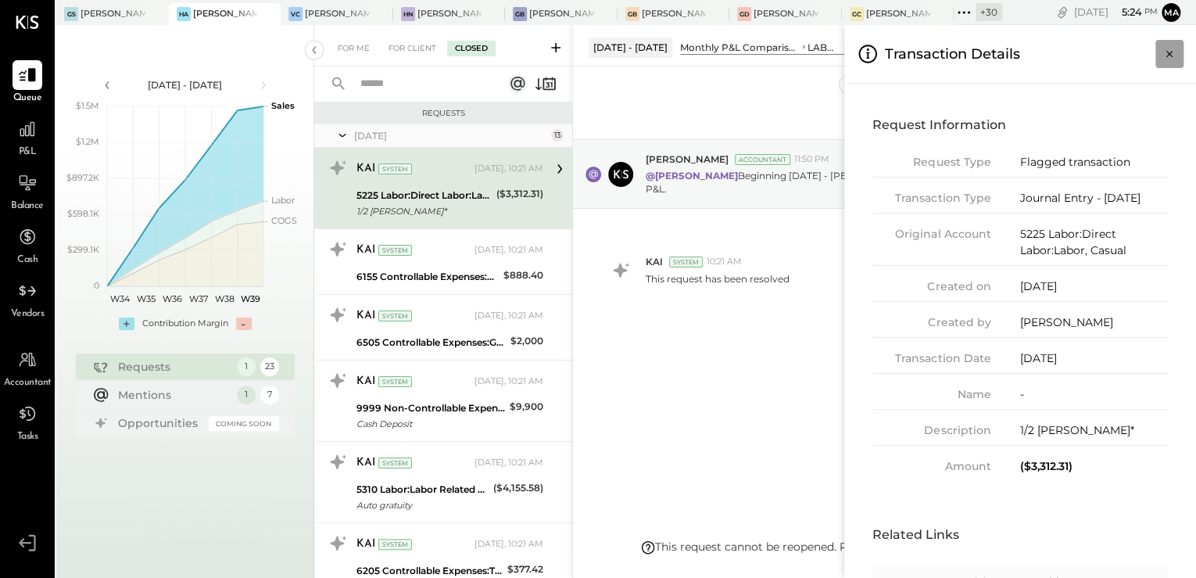
click at [1163, 56] on icon "Close panel" at bounding box center [1170, 54] width 16 height 16
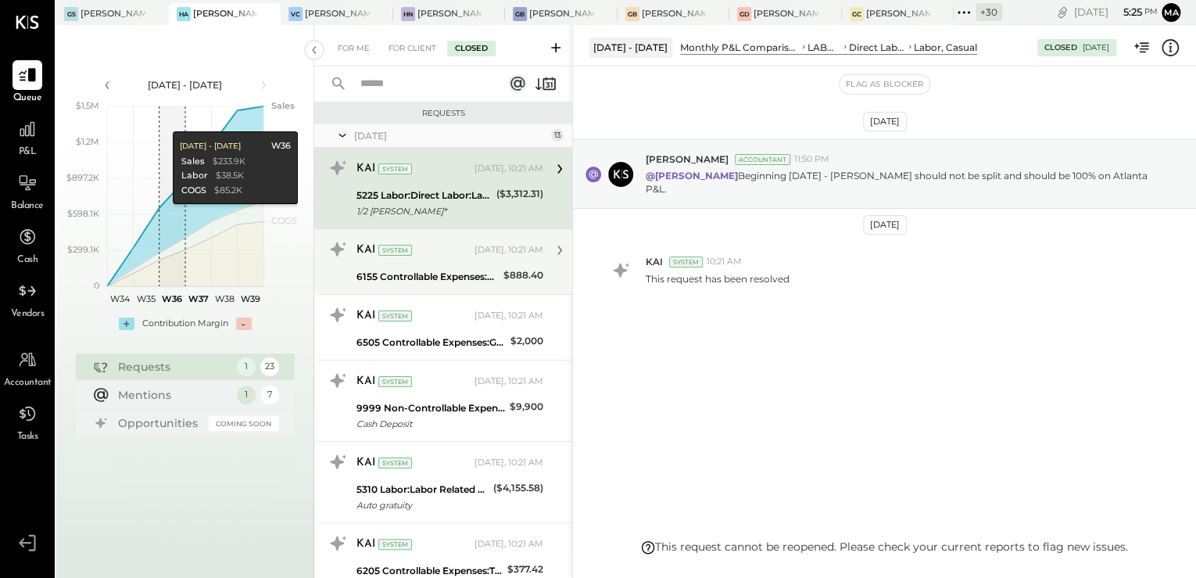
click at [446, 261] on div "KAI System Today, 10:21 AM" at bounding box center [450, 250] width 187 height 27
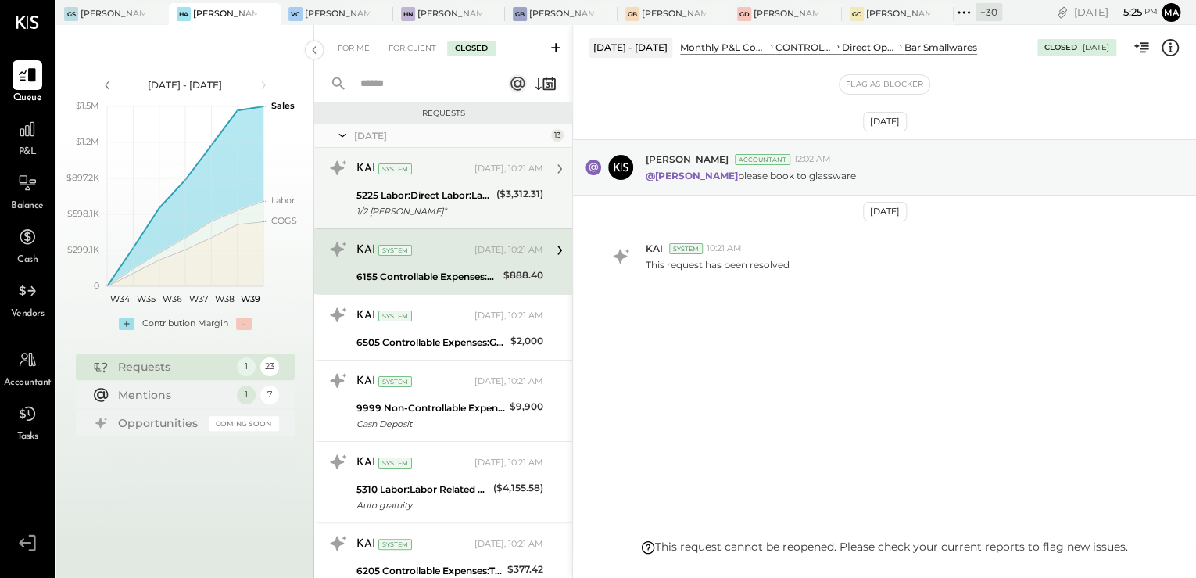
click at [408, 203] on div "1/2 castrejon*" at bounding box center [424, 211] width 135 height 16
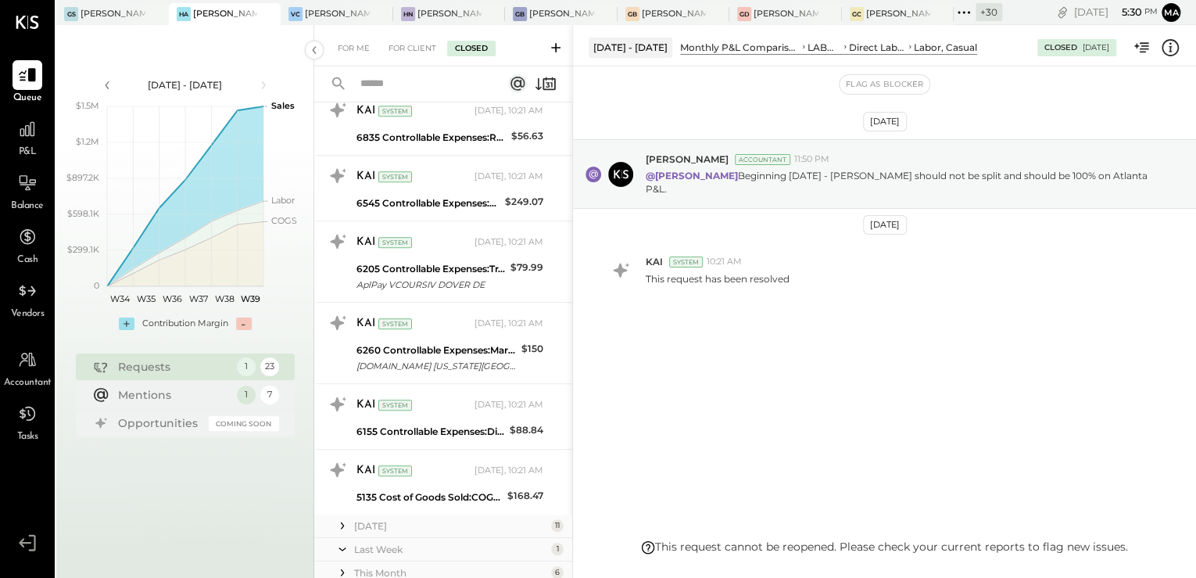
scroll to position [657, 0]
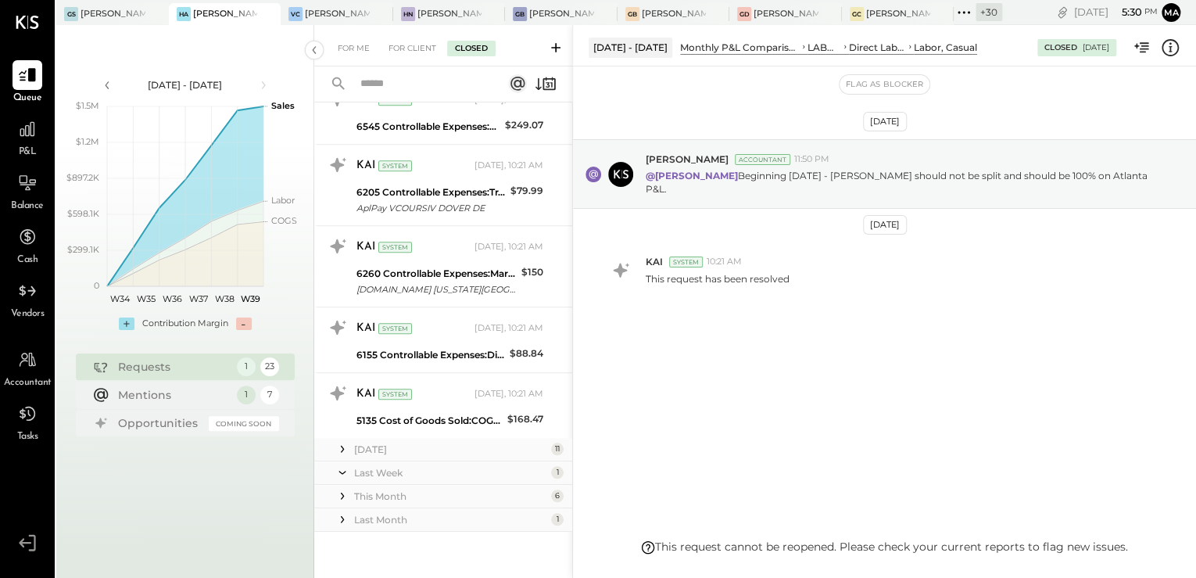
click at [410, 443] on div "[DATE]" at bounding box center [450, 449] width 193 height 13
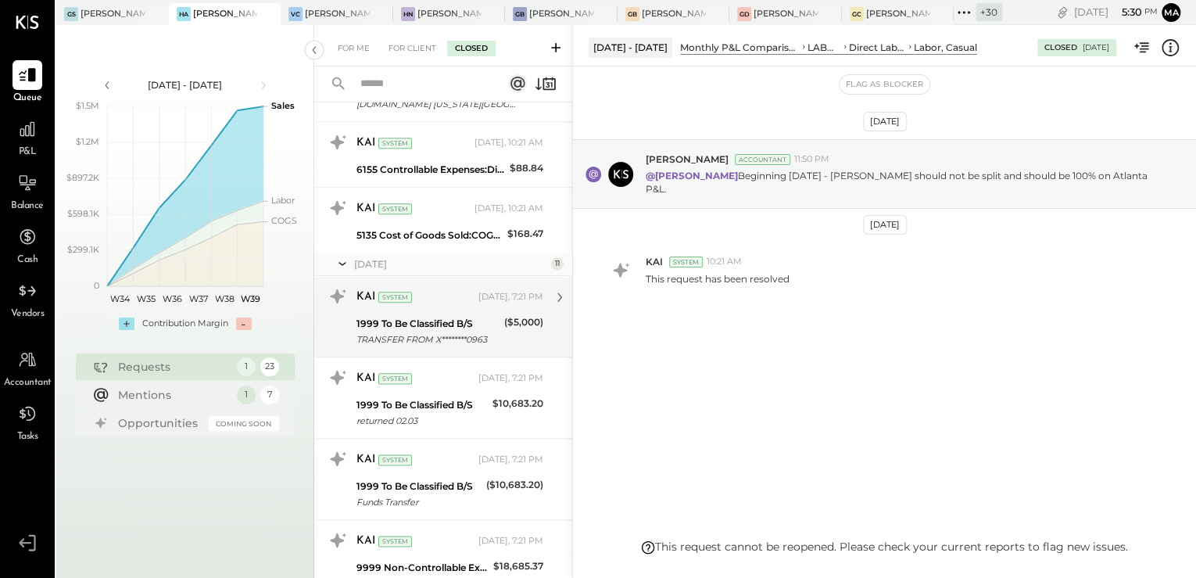
scroll to position [907, 0]
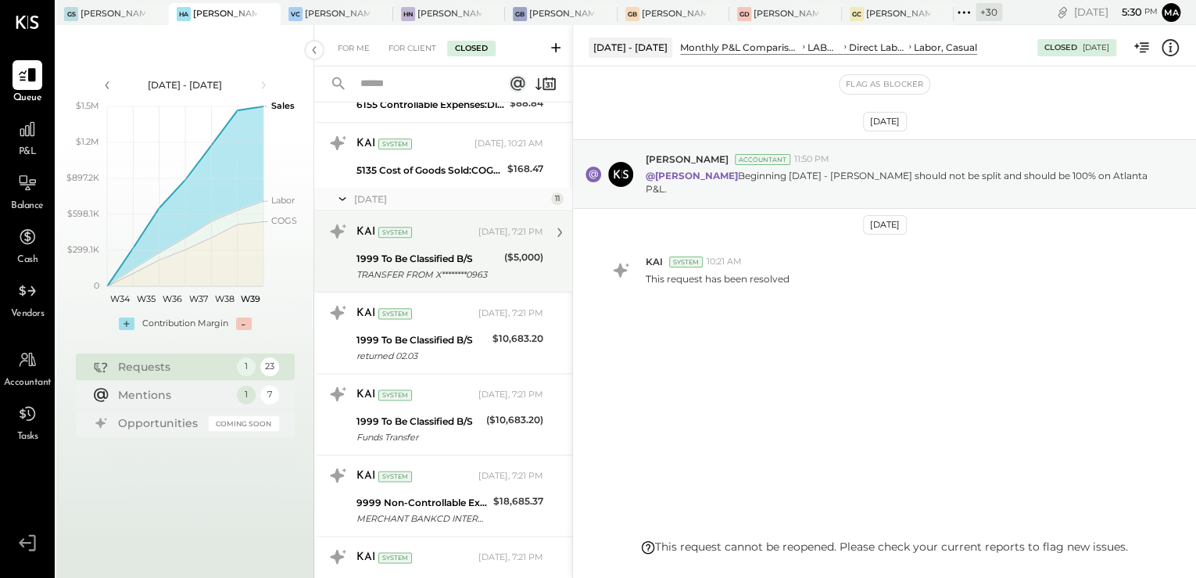
click at [461, 267] on div "TRANSFER FROM X********0963" at bounding box center [428, 275] width 143 height 16
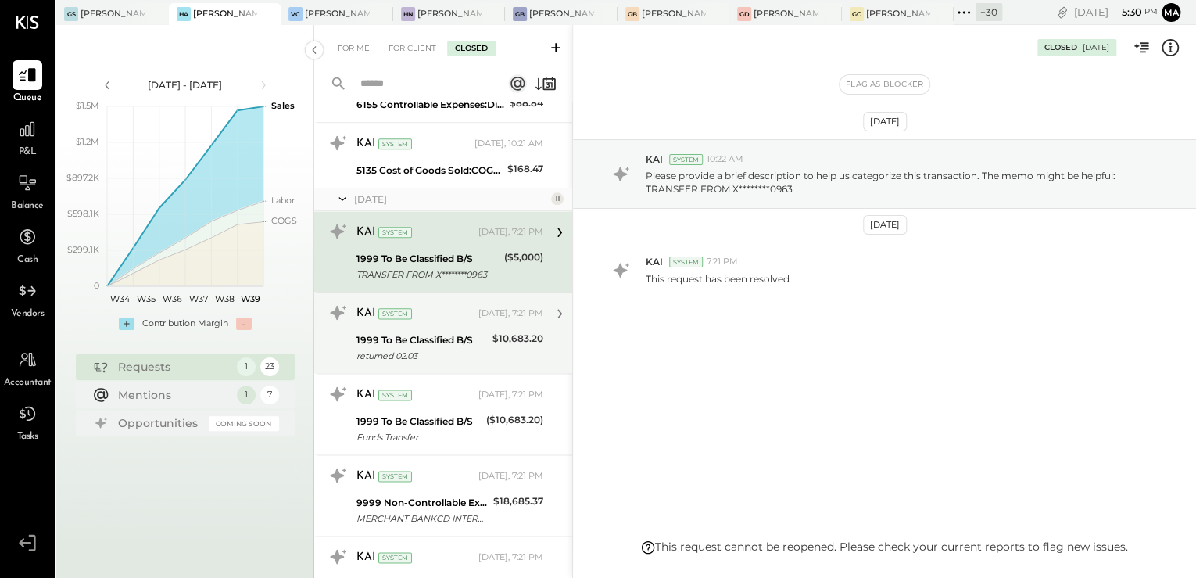
click at [475, 348] on div "returned 02.03" at bounding box center [422, 356] width 131 height 16
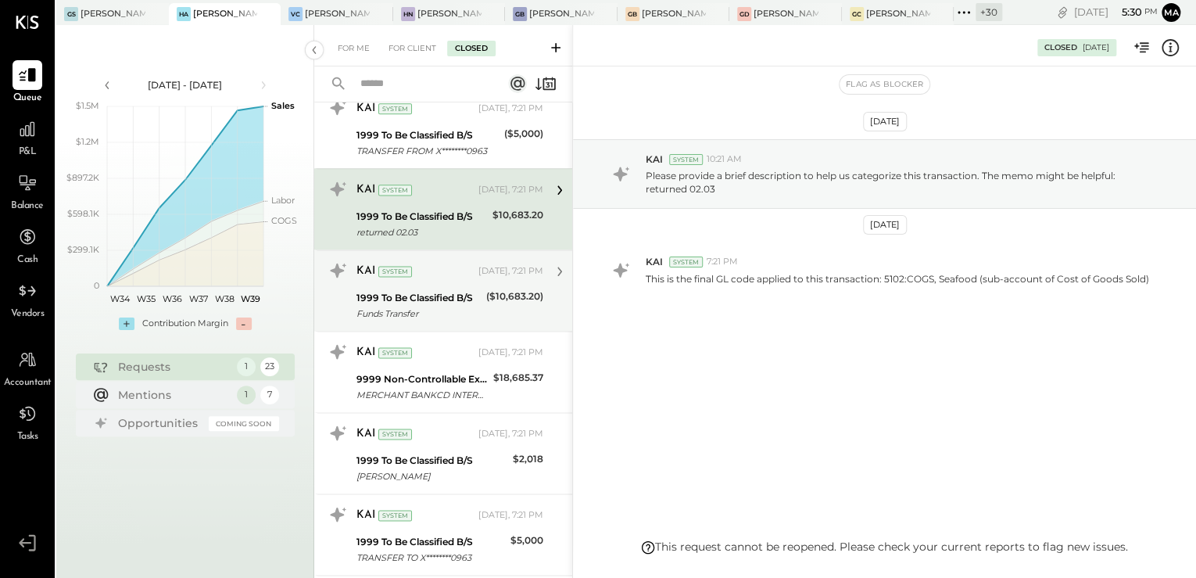
scroll to position [1032, 0]
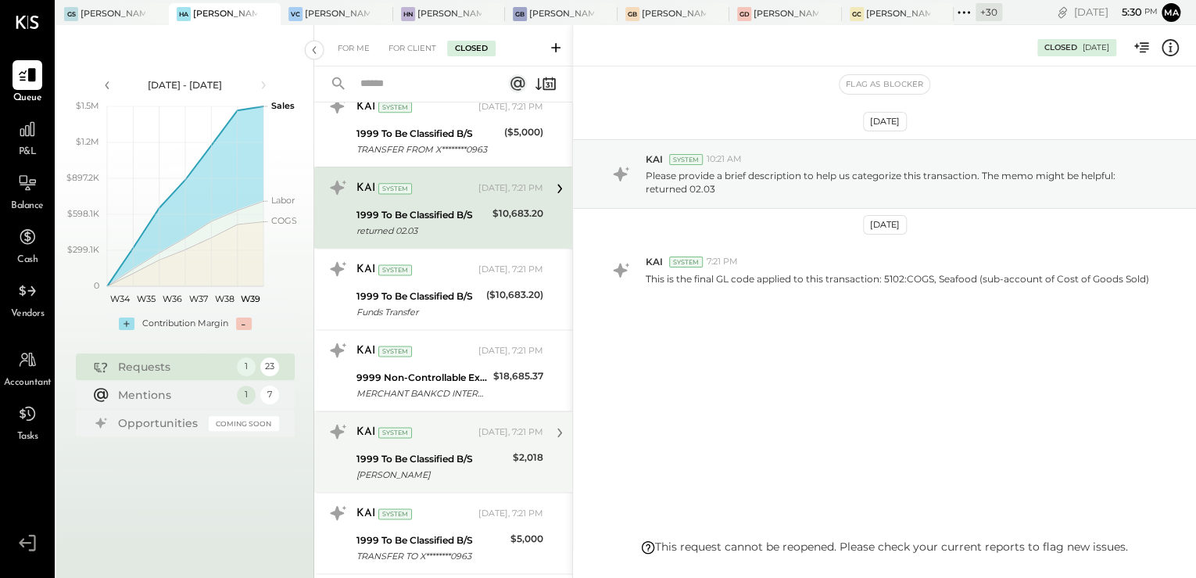
drag, startPoint x: 449, startPoint y: 457, endPoint x: 463, endPoint y: 463, distance: 15.4
click at [450, 457] on div "1999 To Be Classified B/S" at bounding box center [433, 459] width 152 height 16
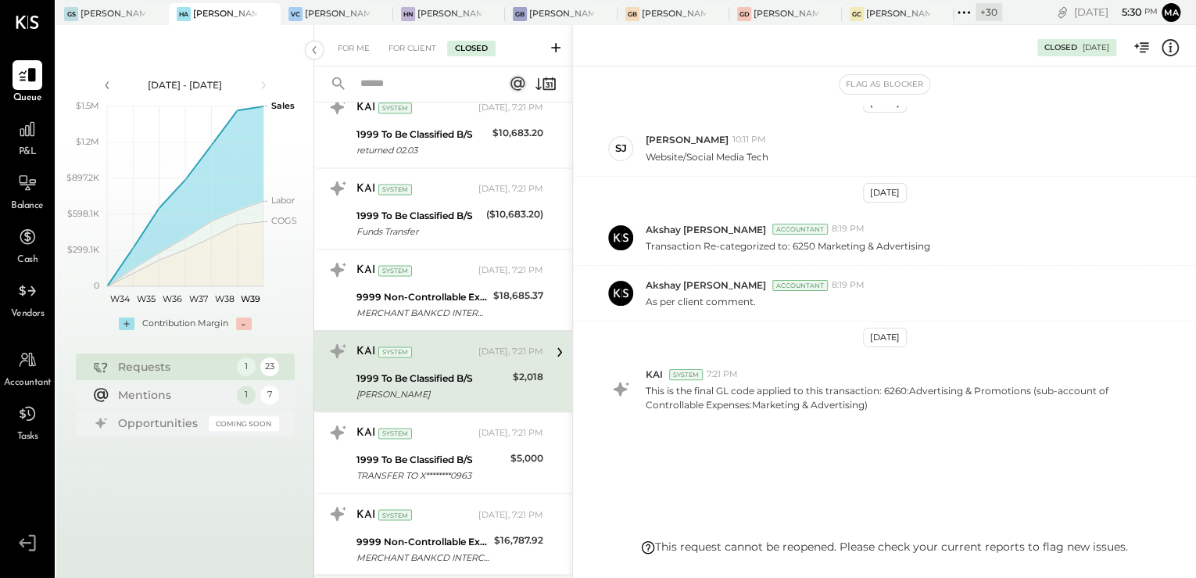
scroll to position [1220, 0]
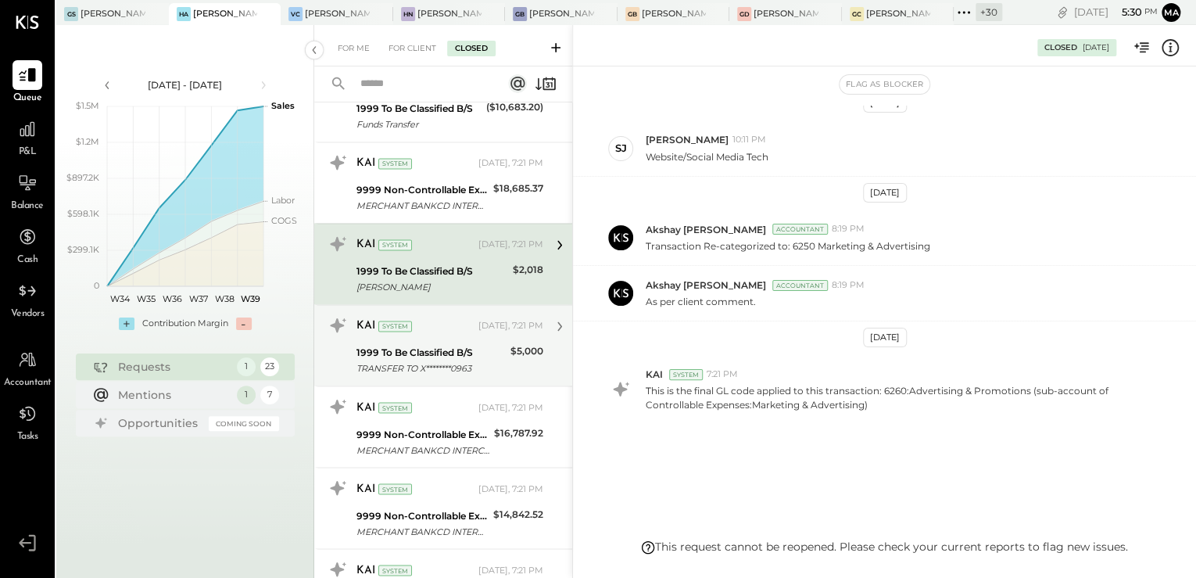
click at [401, 327] on div "System" at bounding box center [395, 326] width 34 height 11
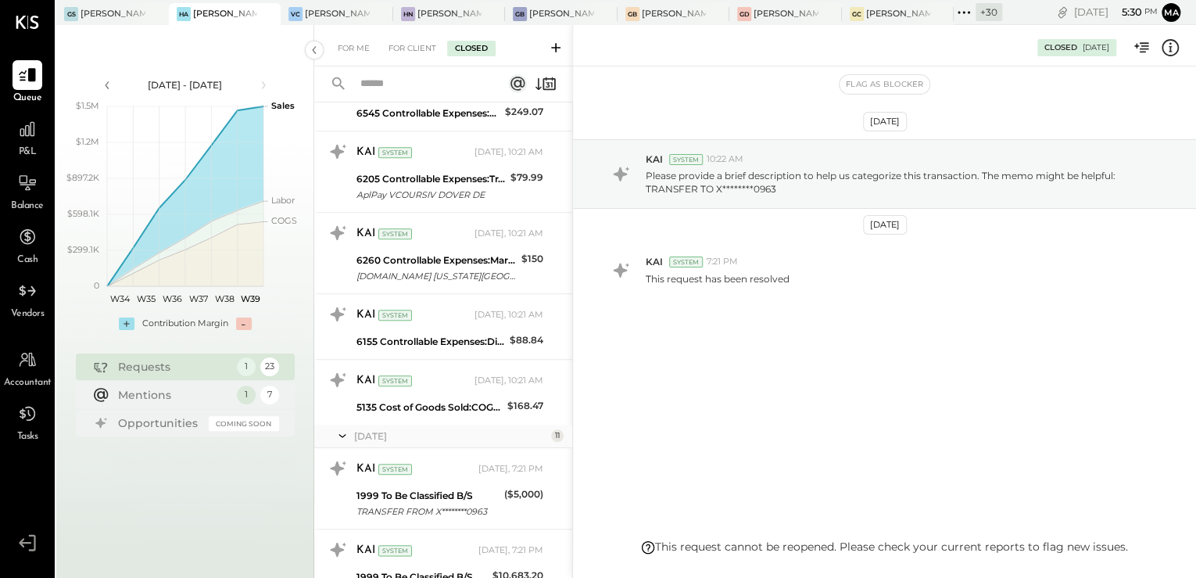
scroll to position [657, 0]
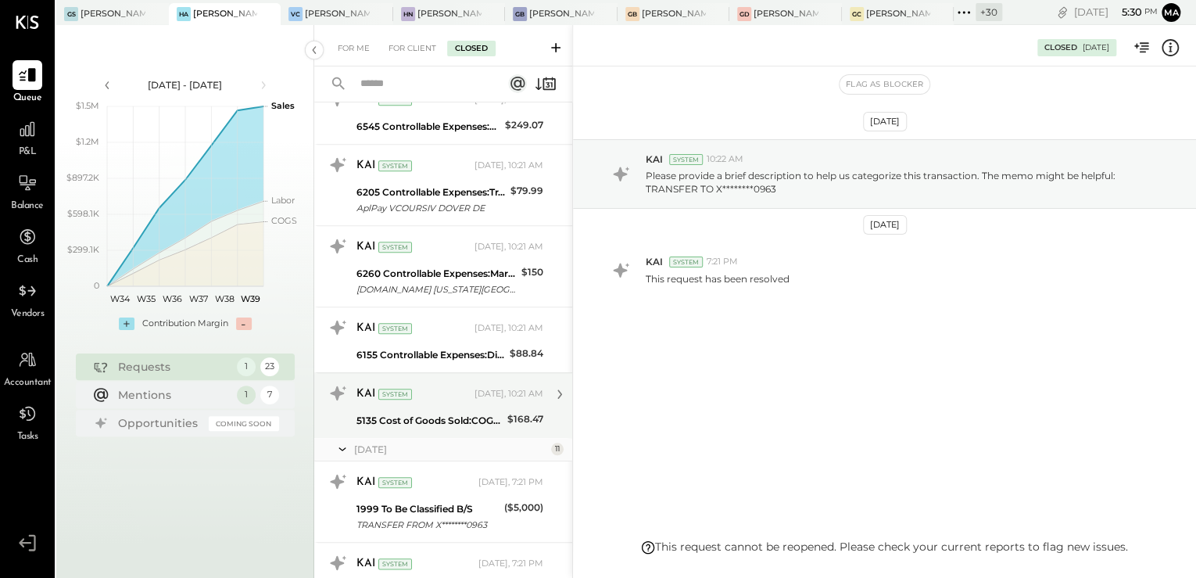
click at [422, 381] on div "KAI System Today, 10:21 AM" at bounding box center [450, 394] width 187 height 27
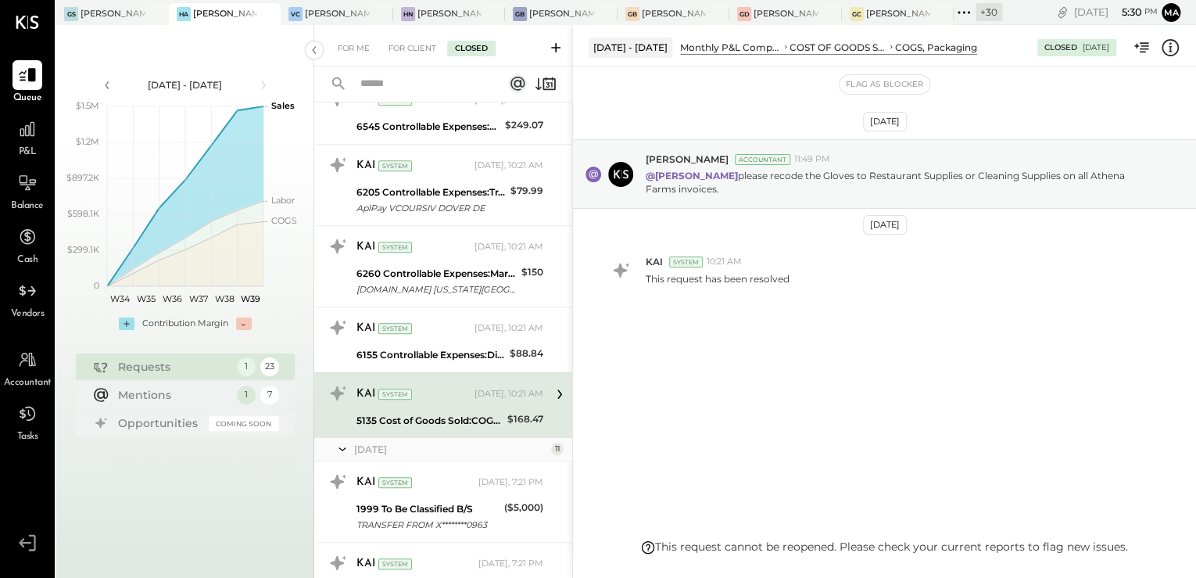
click at [1162, 42] on icon at bounding box center [1170, 48] width 20 height 20
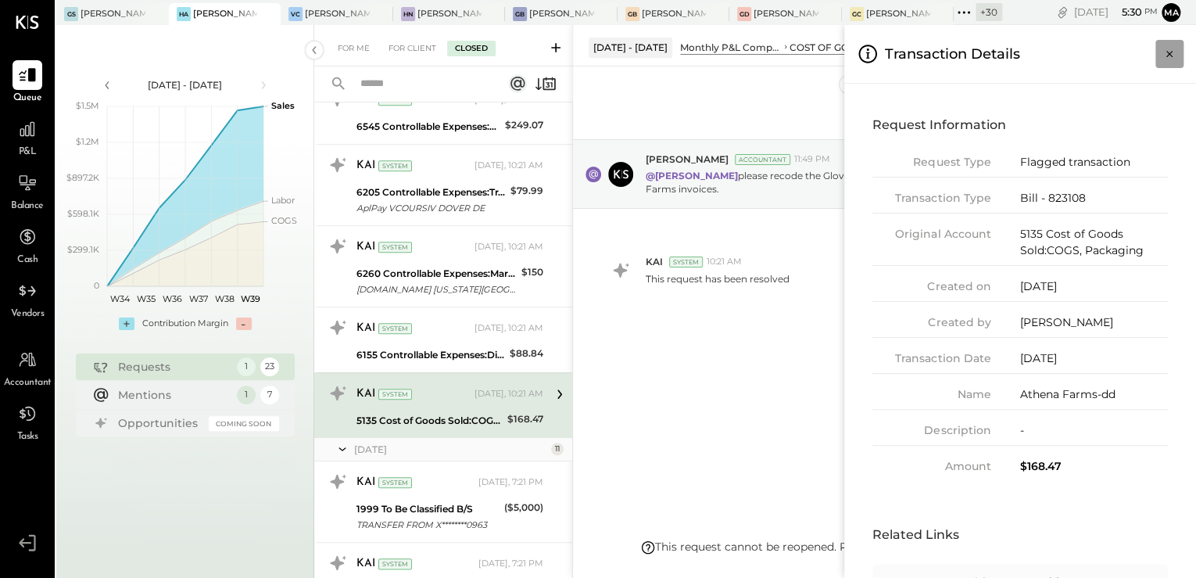
click at [1166, 54] on icon "Close panel" at bounding box center [1170, 54] width 16 height 16
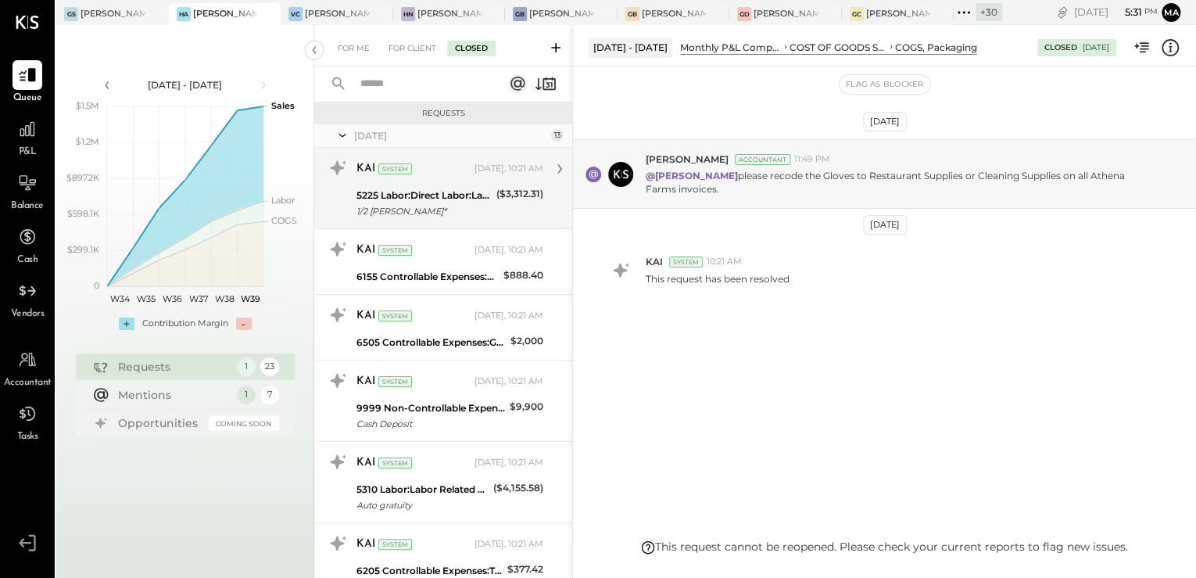
click at [450, 203] on div "1/2 castrejon*" at bounding box center [424, 211] width 135 height 16
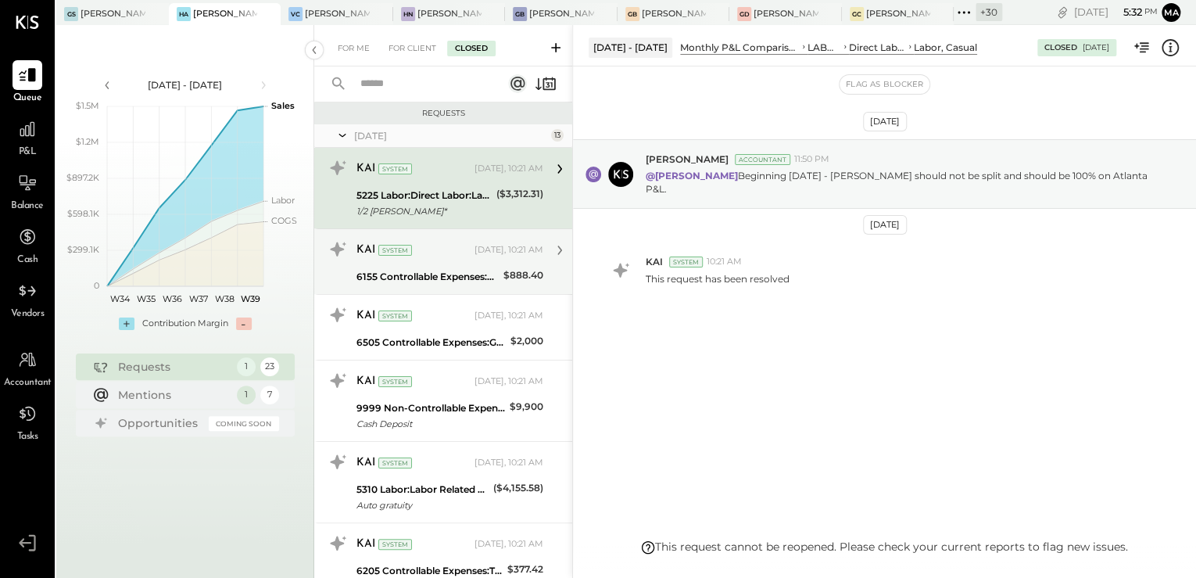
click at [428, 269] on div "6155 Controllable Expenses:Direct Operating Expenses:Bar Smallwares" at bounding box center [428, 277] width 142 height 16
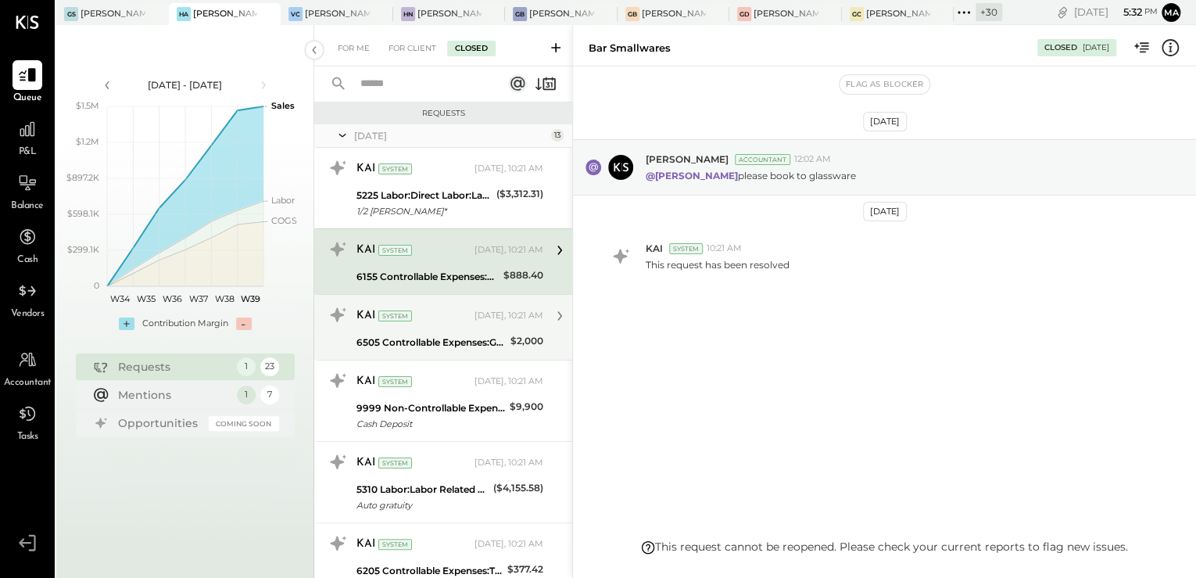
click at [442, 328] on div "KAI System Today, 10:21 AM 6505 Controllable Expenses:General & Administrative …" at bounding box center [450, 327] width 187 height 49
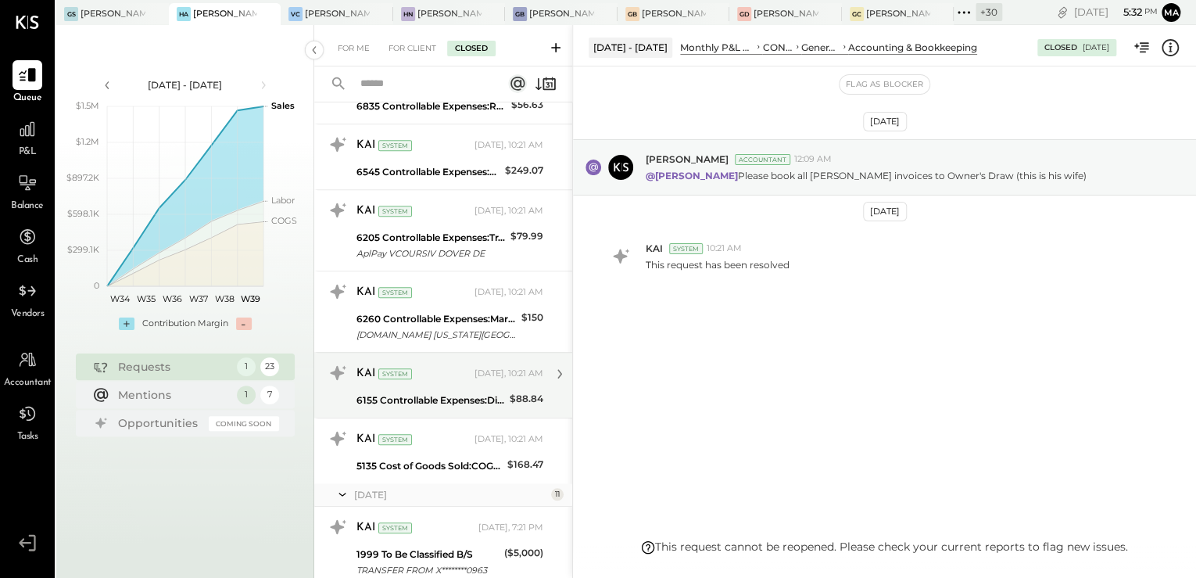
scroll to position [876, 0]
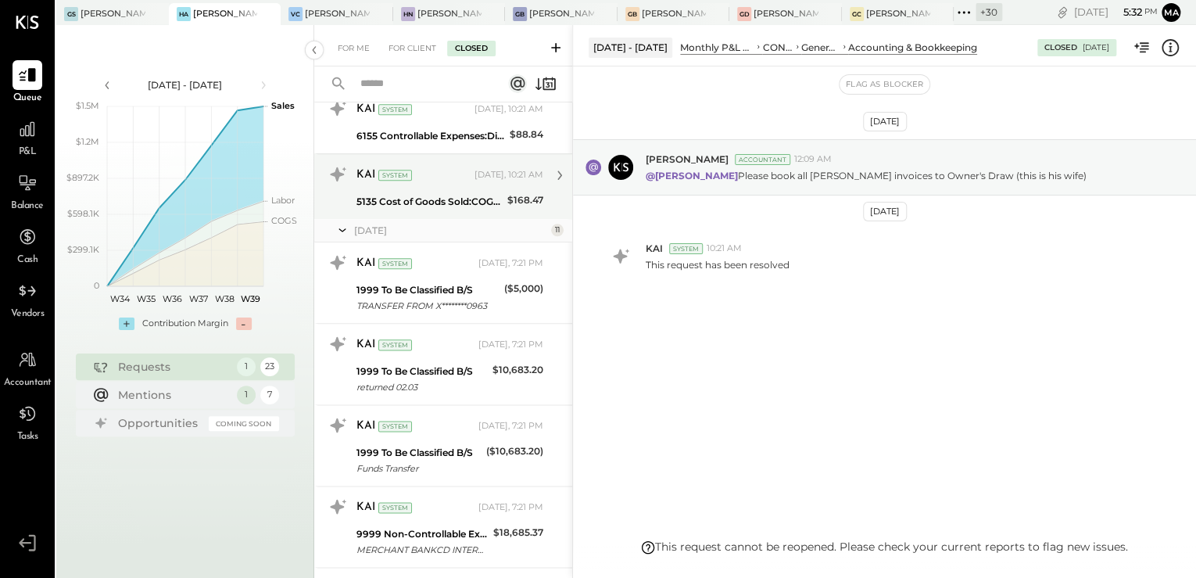
click at [403, 188] on div "KAI System Today, 10:21 AM 5135 Cost of Goods Sold:COGS, Packaging $168.47 This…" at bounding box center [450, 186] width 187 height 49
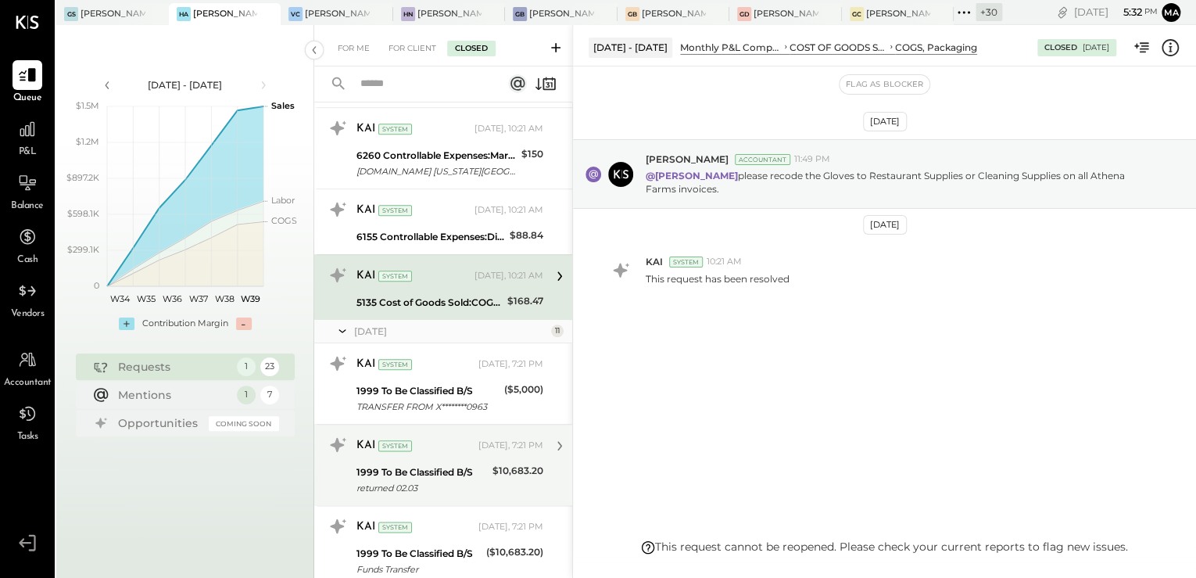
scroll to position [625, 0]
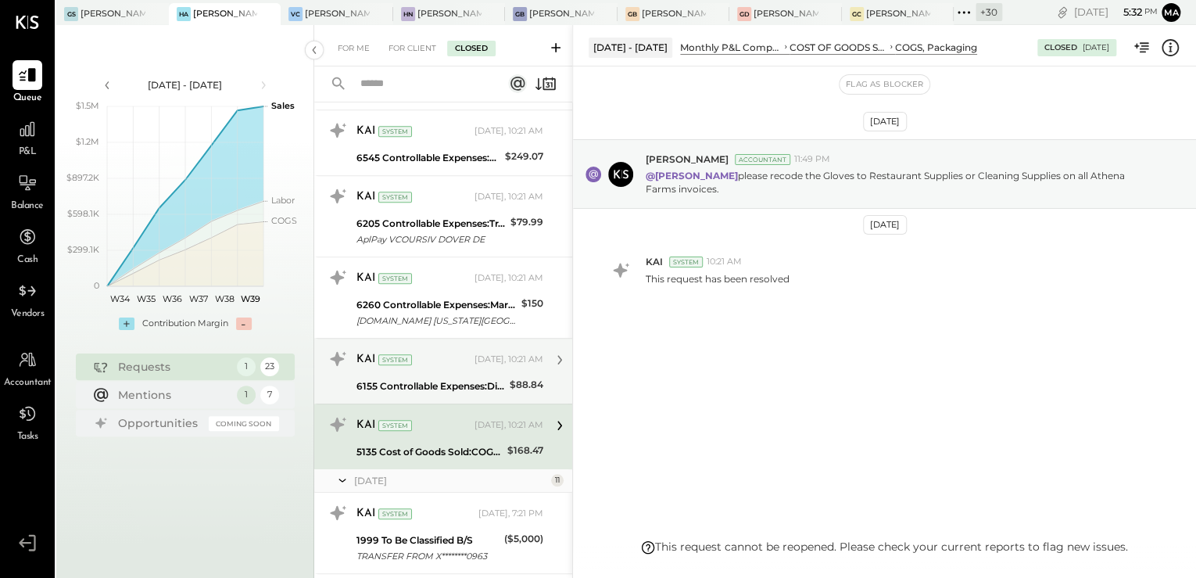
click at [452, 387] on div "6155 Controllable Expenses:Direct Operating Expenses:Bar Smallwares" at bounding box center [431, 386] width 149 height 16
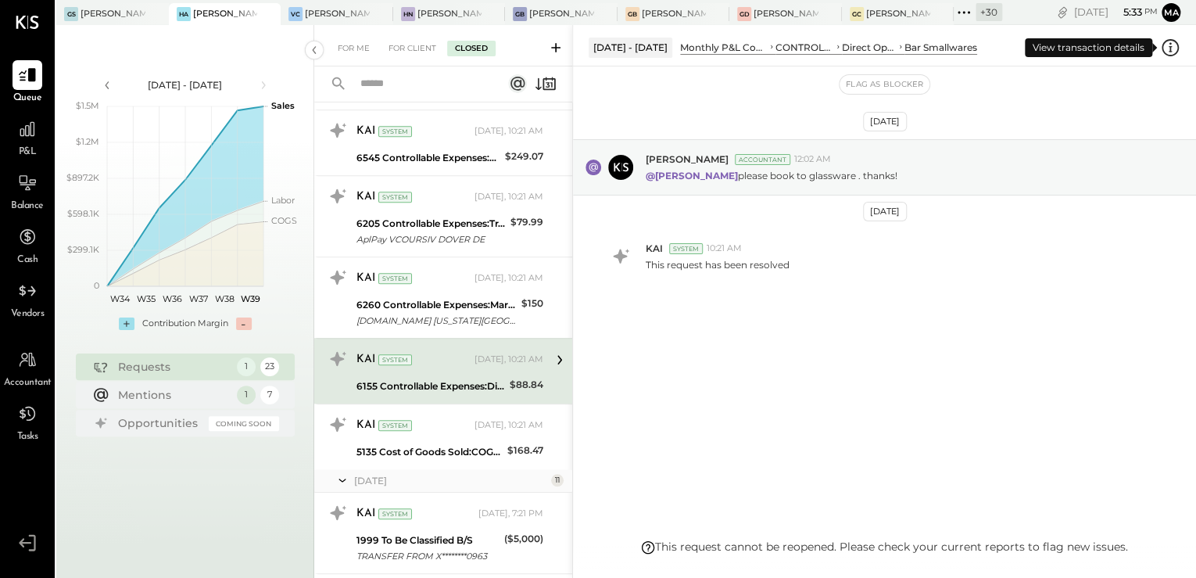
click at [1170, 48] on icon at bounding box center [1170, 48] width 20 height 20
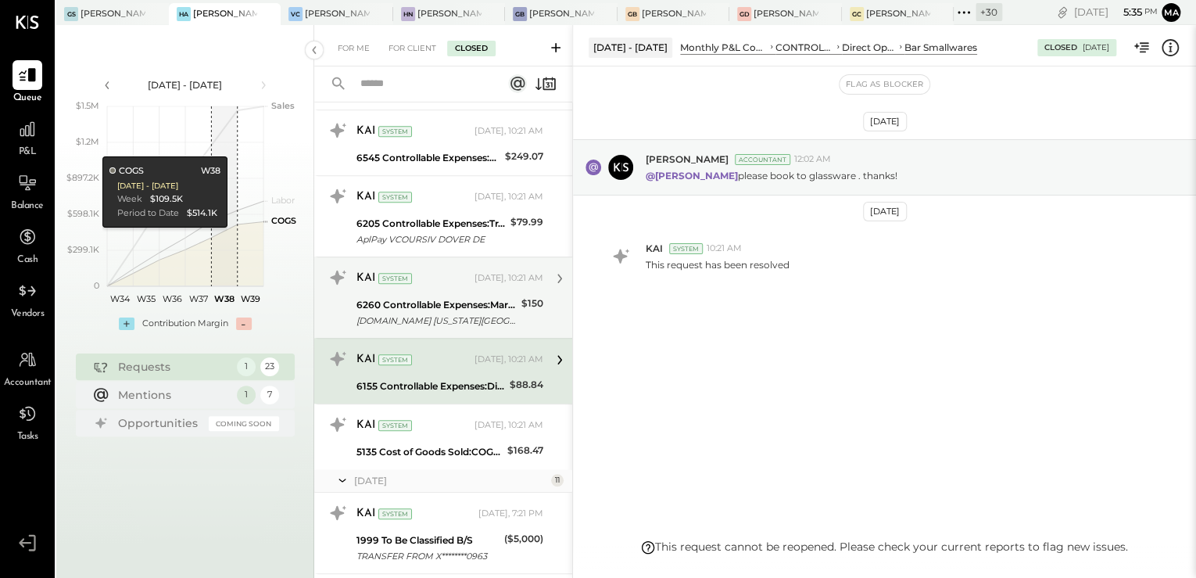
click at [482, 314] on div "For Me For Client Closed Requests Today 13 KAI System Today, 10:21 AM 5225 Labo…" at bounding box center [755, 301] width 882 height 553
click at [404, 305] on div "6260 Controllable Expenses:Marketing & Advertising:Advertising & Promotions" at bounding box center [437, 305] width 160 height 16
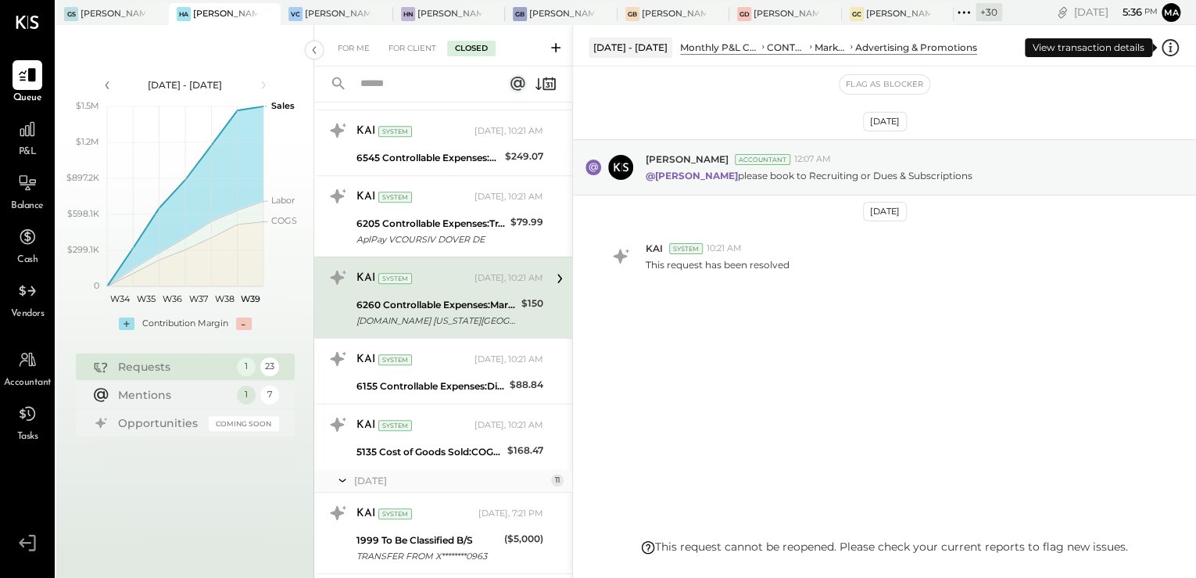
click at [1171, 56] on icon at bounding box center [1170, 48] width 20 height 20
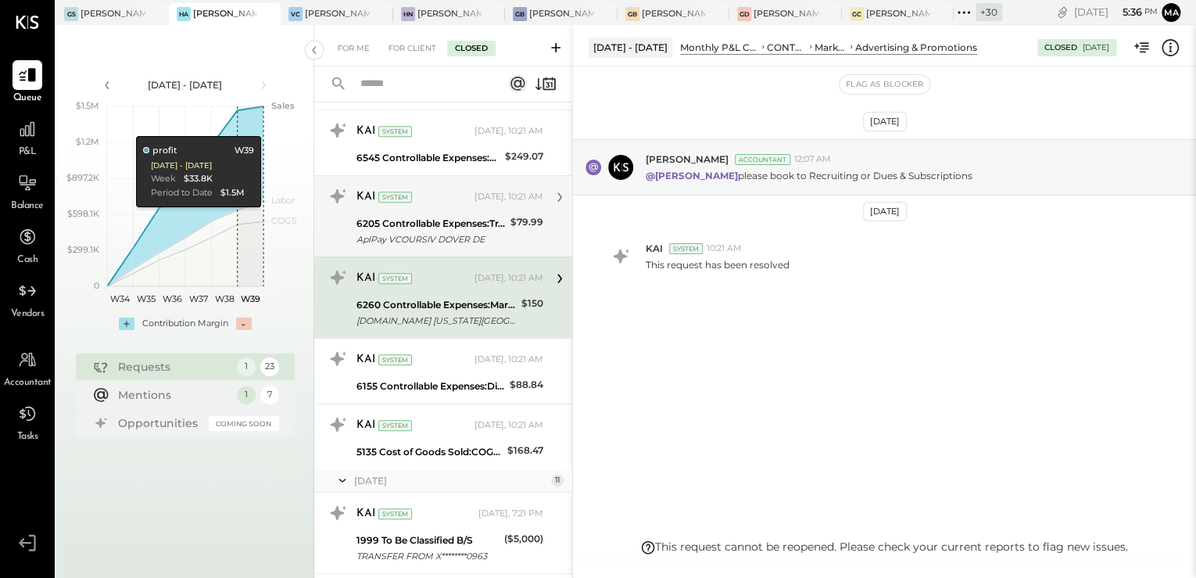
click at [438, 225] on div "For Me For Client Closed Requests Today 13 KAI System Today, 10:21 AM 5225 Labo…" at bounding box center [755, 301] width 882 height 553
click at [438, 225] on div "6205 Controllable Expenses:Transaction Related Expenses:Credit Card Processing …" at bounding box center [431, 224] width 149 height 16
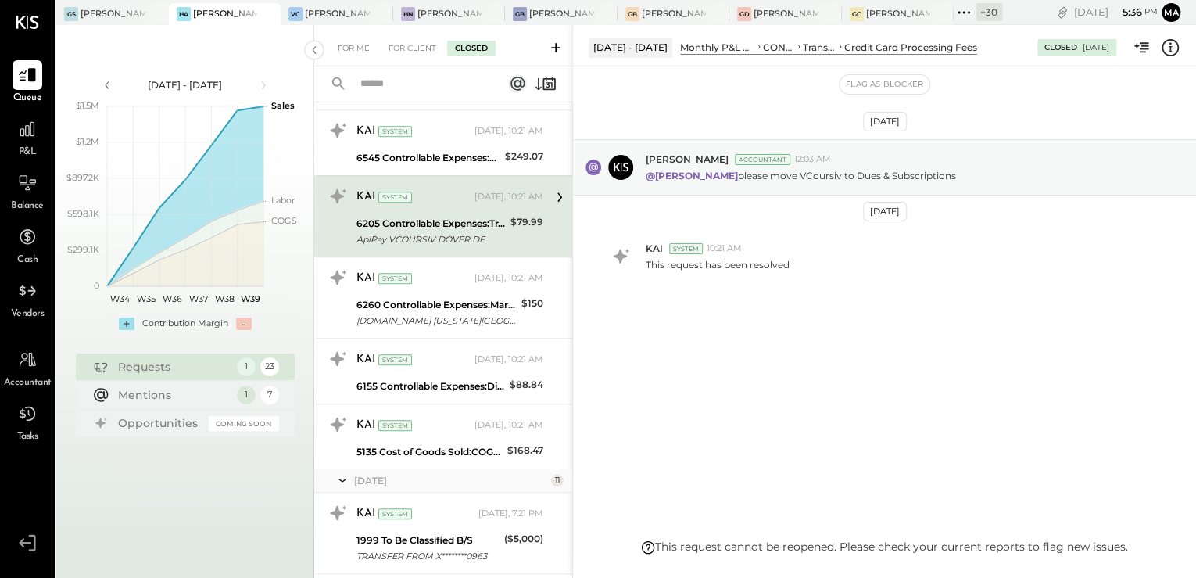
click at [1169, 48] on icon at bounding box center [1170, 48] width 20 height 20
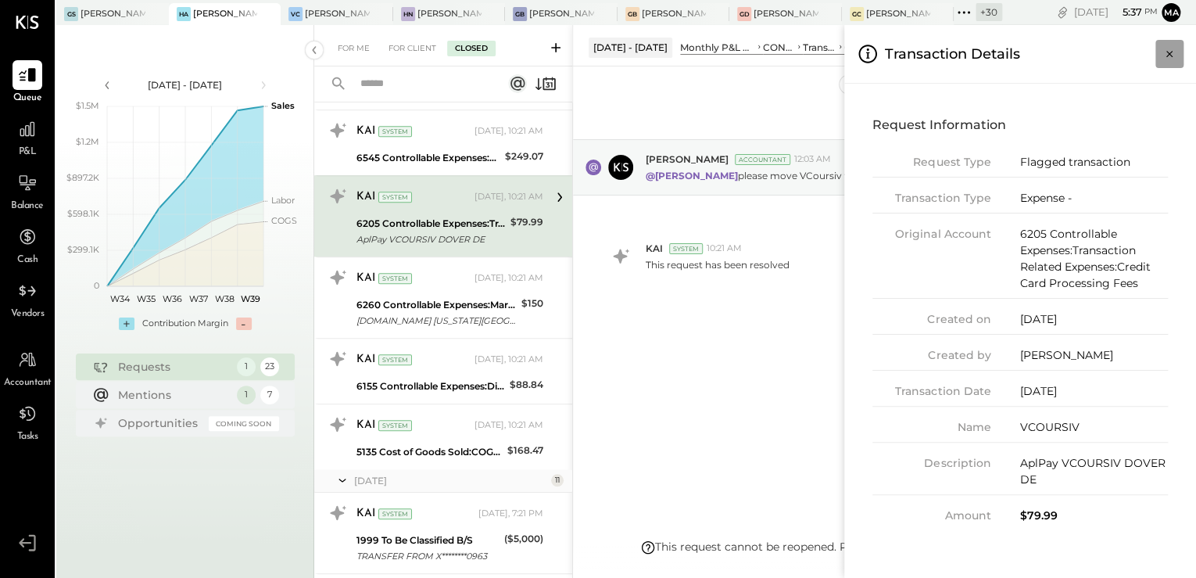
drag, startPoint x: 1168, startPoint y: 59, endPoint x: 899, endPoint y: 3, distance: 274.8
click at [1164, 59] on icon "Close panel" at bounding box center [1170, 54] width 16 height 16
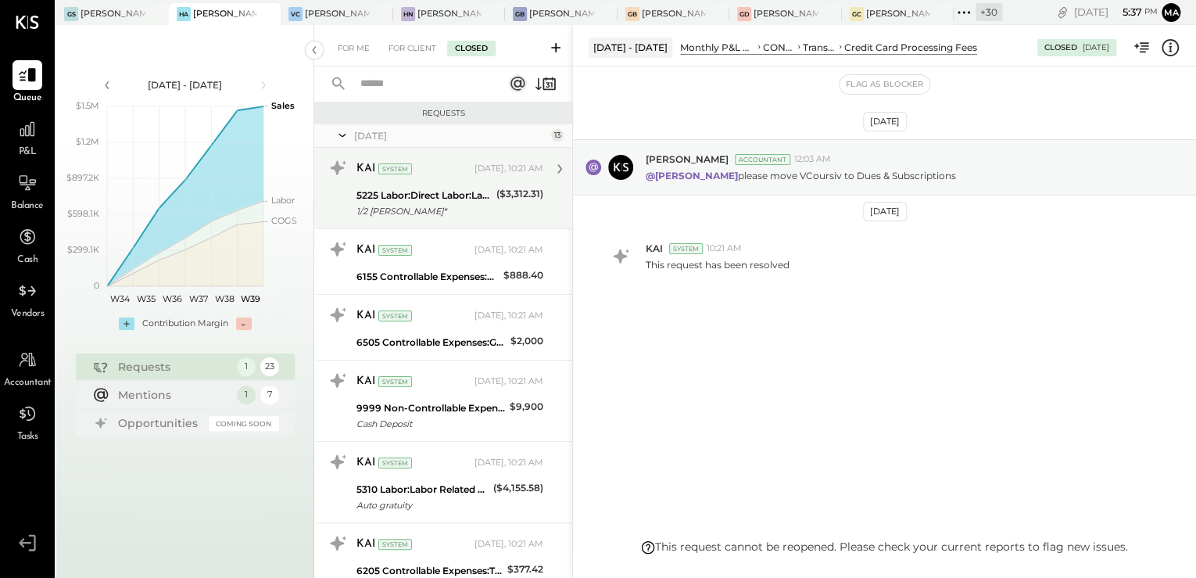
click at [469, 195] on div "5225 Labor:Direct Labor:Labor, Casual" at bounding box center [424, 196] width 135 height 16
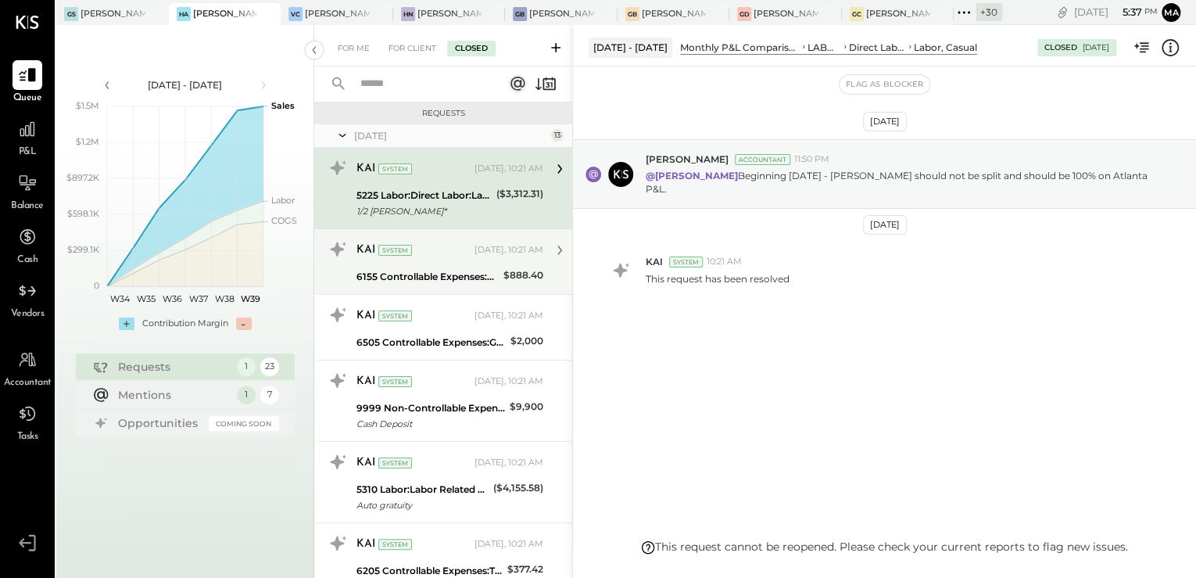
click at [470, 248] on div "KAI System" at bounding box center [414, 250] width 115 height 16
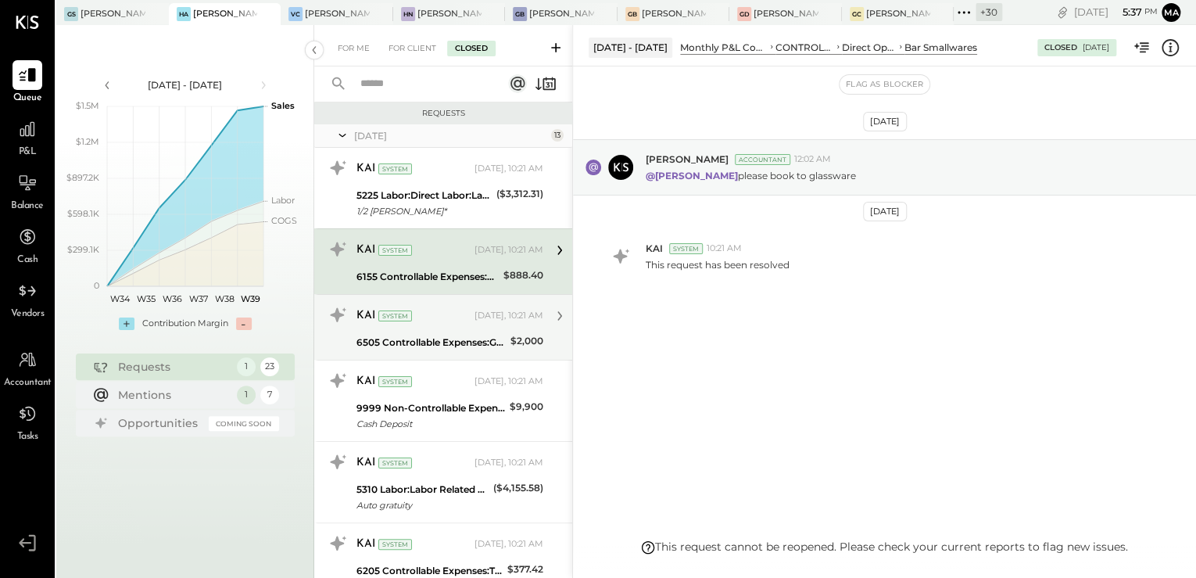
click at [472, 342] on div "6505 Controllable Expenses:General & Administrative Expenses:Accounting & Bookk…" at bounding box center [431, 343] width 149 height 16
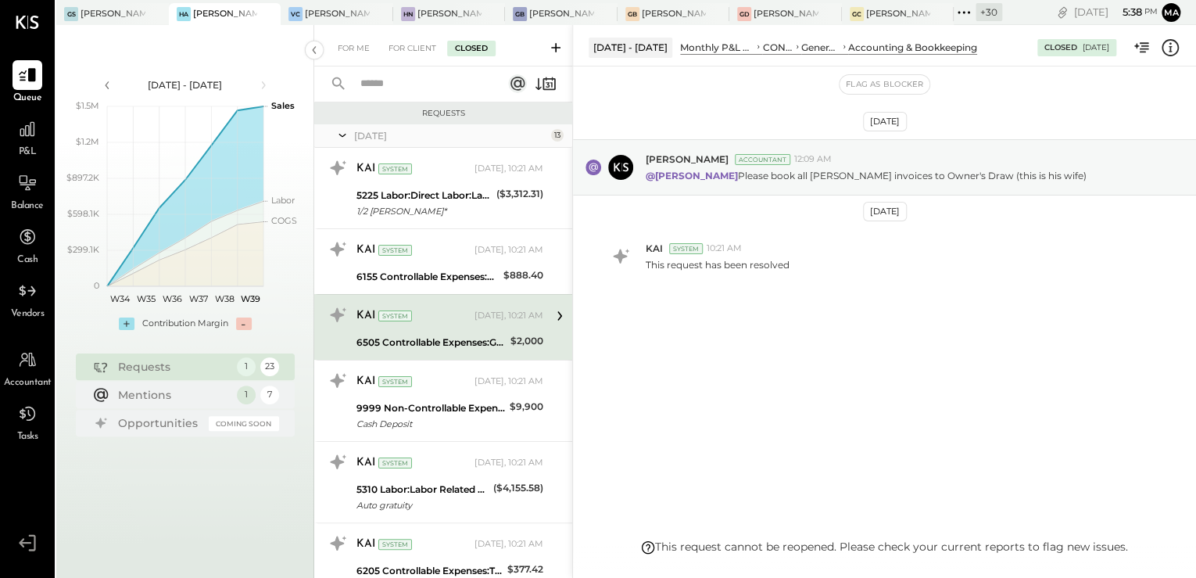
click at [1174, 53] on icon at bounding box center [1170, 48] width 20 height 20
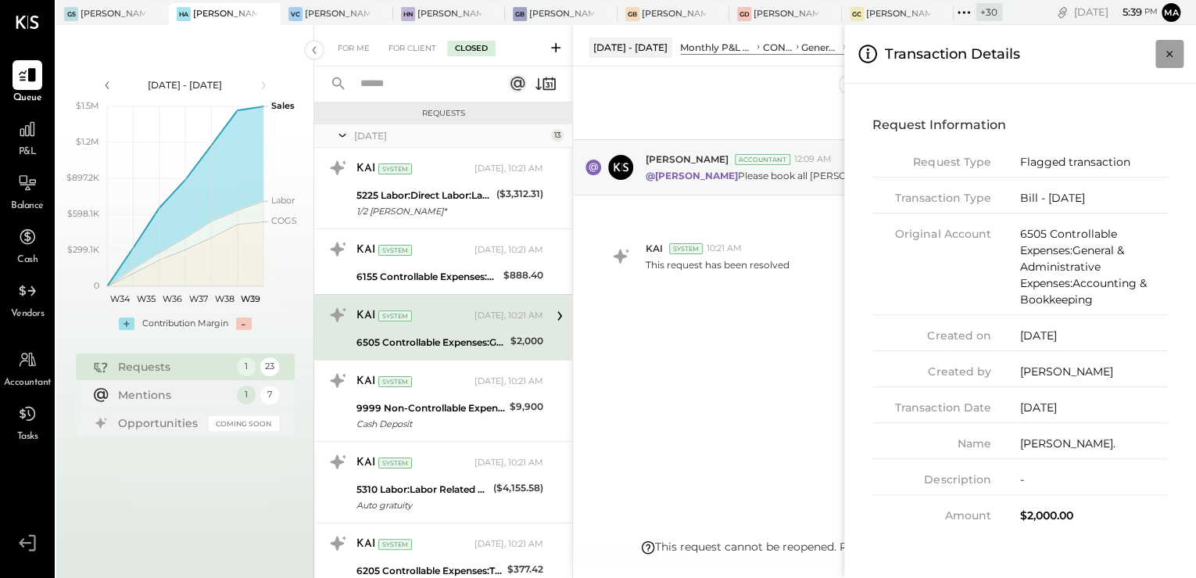
click at [1179, 59] on button "Close panel" at bounding box center [1170, 54] width 28 height 28
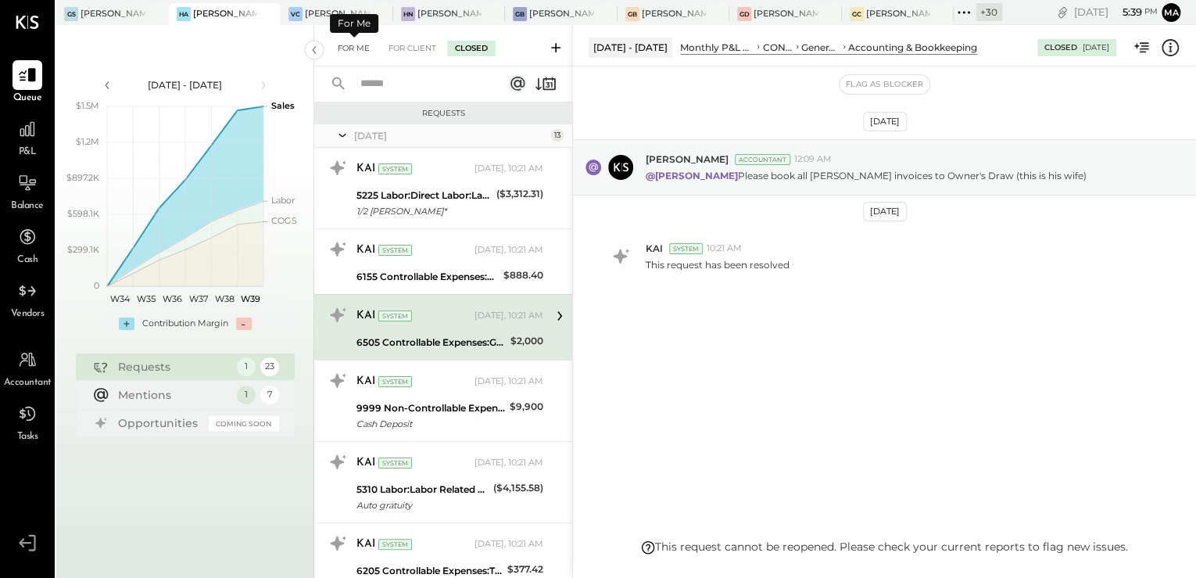
click at [372, 52] on div "For Me" at bounding box center [354, 49] width 48 height 16
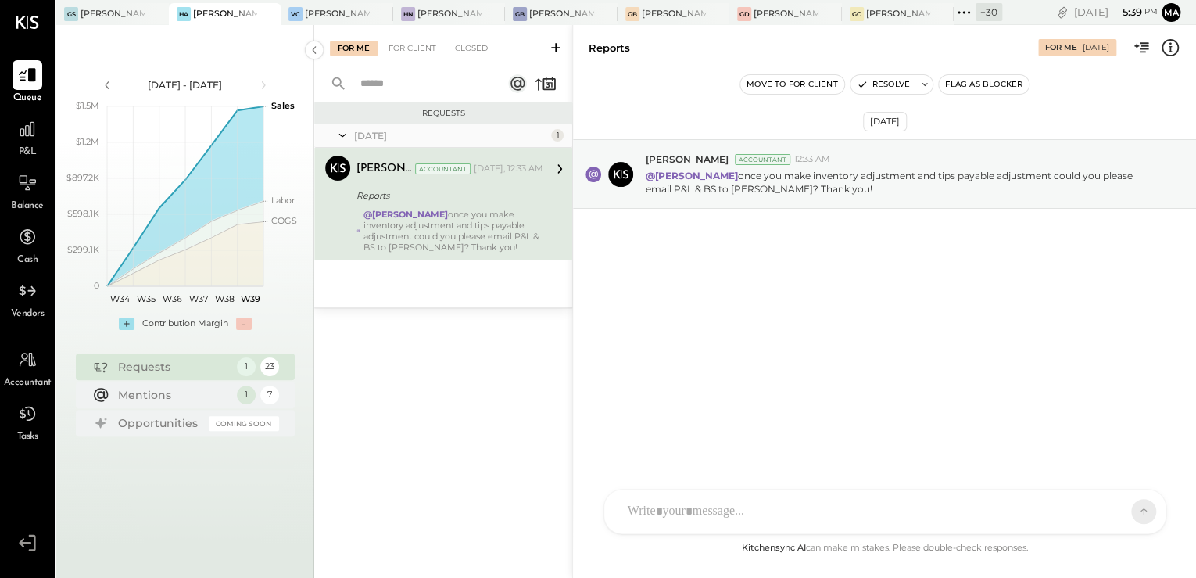
click at [436, 237] on div "@Margi Gandhi once you make inventory adjustment and tips payable adjustment co…" at bounding box center [454, 231] width 180 height 44
click at [433, 236] on div "@Margi Gandhi once you make inventory adjustment and tips payable adjustment co…" at bounding box center [454, 231] width 180 height 44
click at [676, 501] on div "AK Akshay koshti SJ Samuel Jimenez SJ Samantha Janco MG Margi Gandhi HN Hal Now…" at bounding box center [885, 468] width 563 height 131
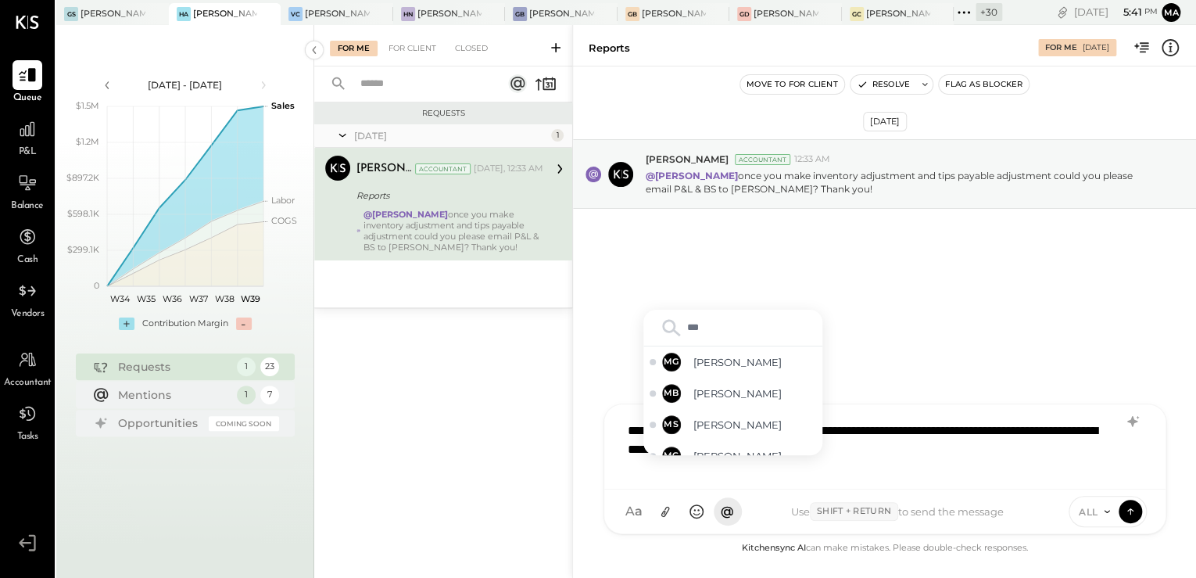
type input "****"
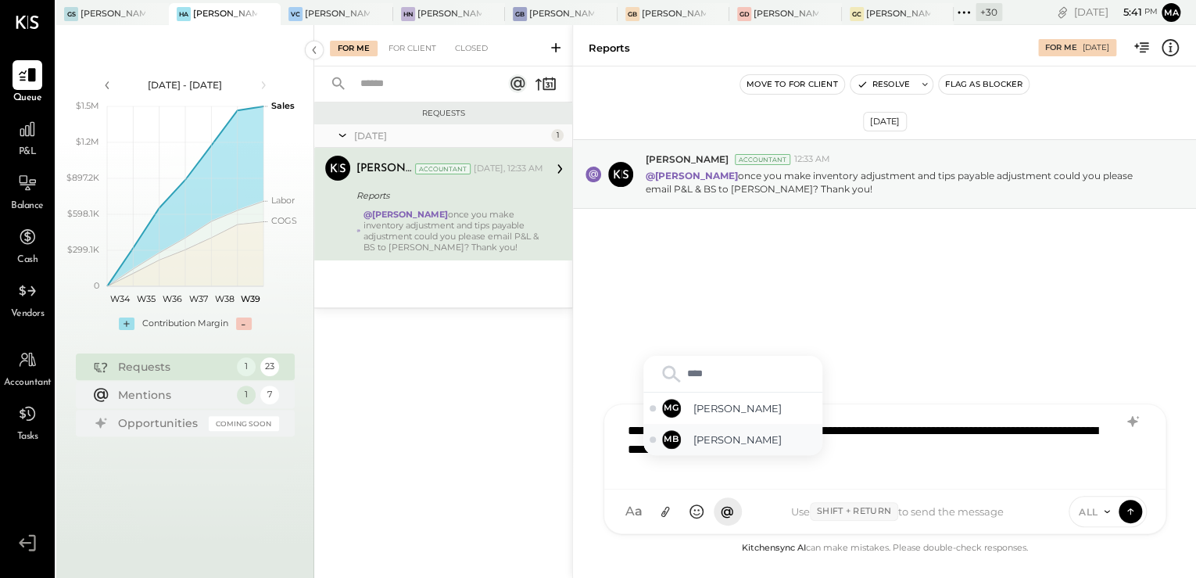
click at [726, 442] on span "[PERSON_NAME]" at bounding box center [755, 439] width 123 height 15
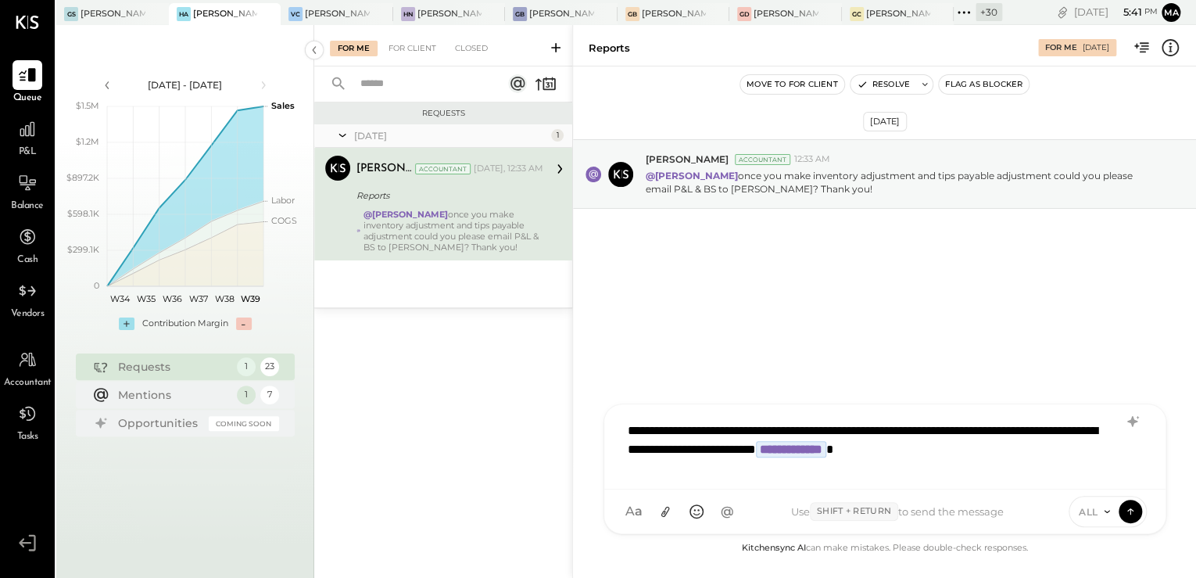
click at [1105, 513] on icon at bounding box center [1107, 511] width 13 height 13
click at [1098, 469] on div "INTERNAL" at bounding box center [1116, 473] width 92 height 26
drag, startPoint x: 1136, startPoint y: 508, endPoint x: 1127, endPoint y: 508, distance: 8.6
click at [1135, 508] on icon at bounding box center [1131, 511] width 14 height 16
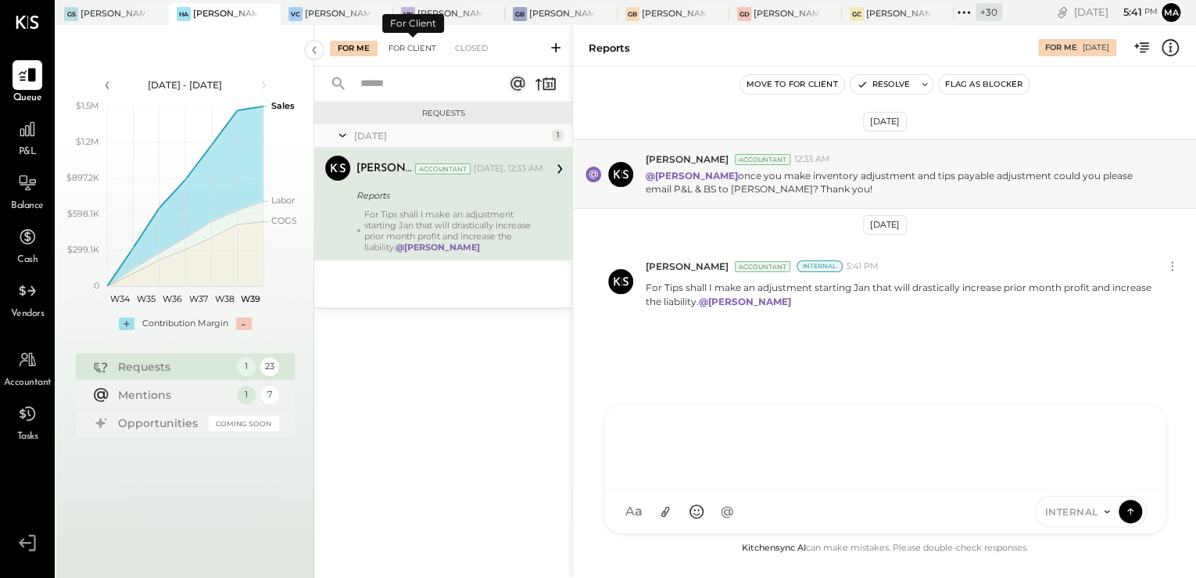
click at [410, 48] on div "For Client" at bounding box center [412, 49] width 63 height 16
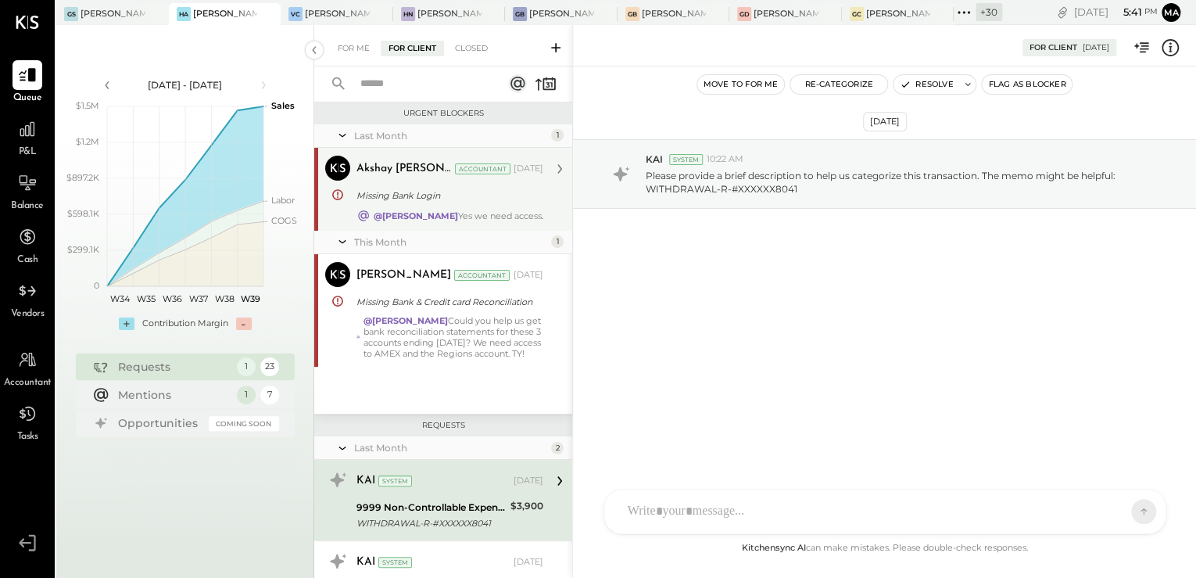
click at [420, 197] on div "Missing Bank Login" at bounding box center [448, 196] width 182 height 16
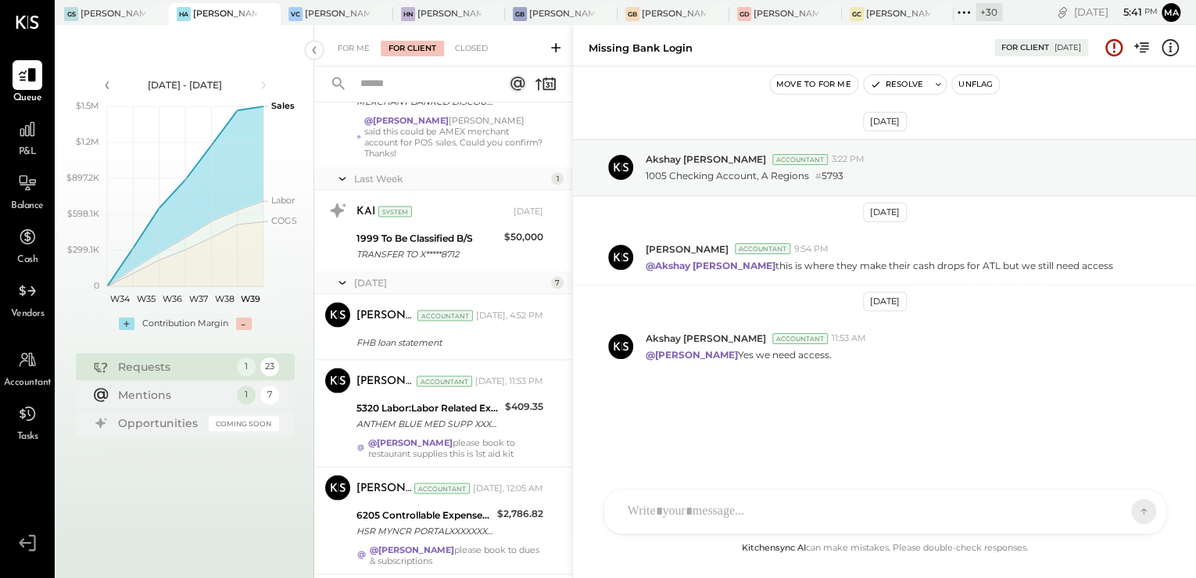
scroll to position [1251, 0]
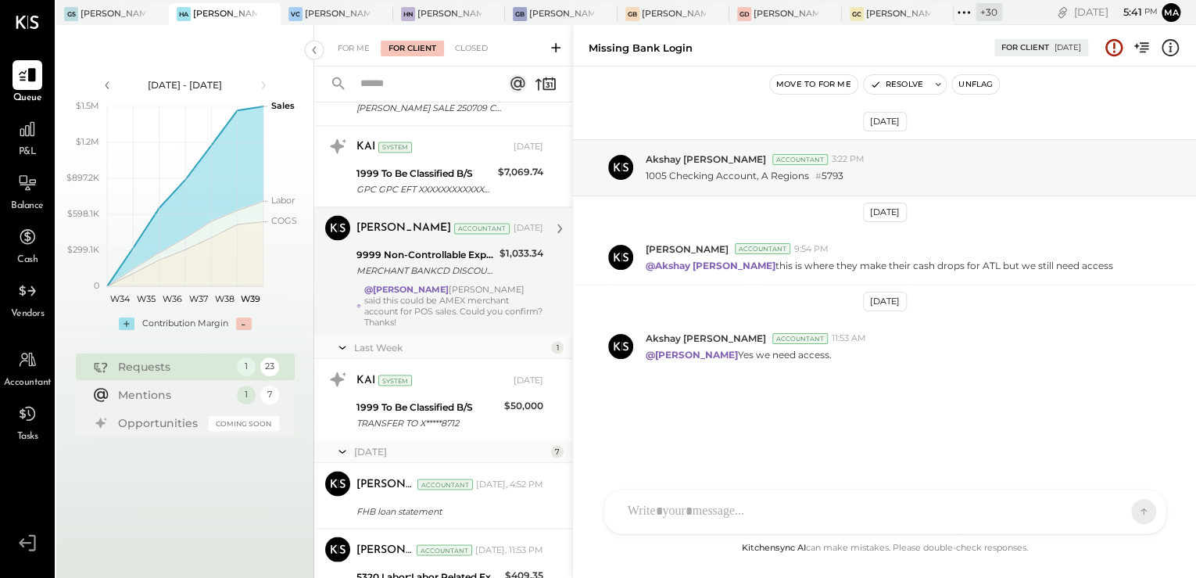
click at [439, 296] on div "@Margi Gandhi Sammy said this could be AMEX merchant account for POS sales. Cou…" at bounding box center [453, 306] width 179 height 44
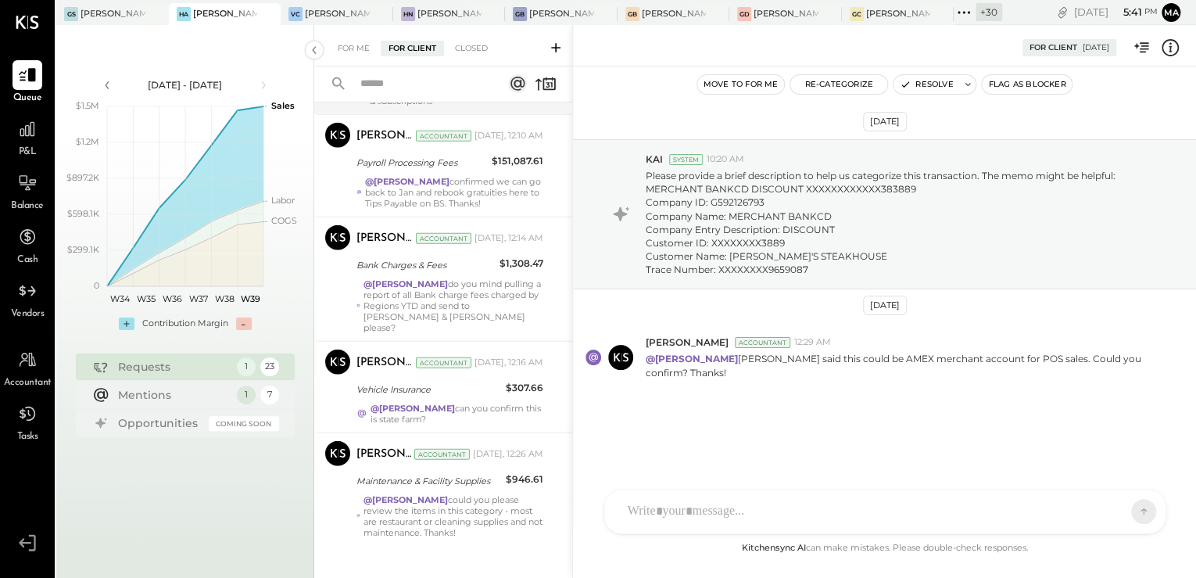
scroll to position [1880, 0]
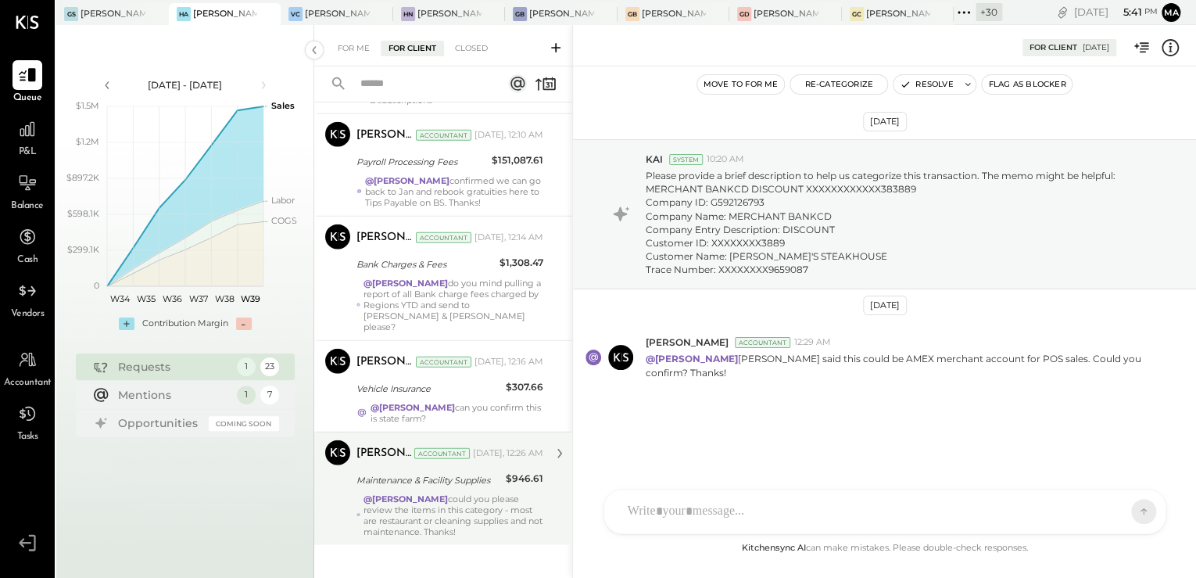
click at [418, 520] on div "@Margi Gandhi could you please review the items in this category - most are res…" at bounding box center [454, 515] width 180 height 44
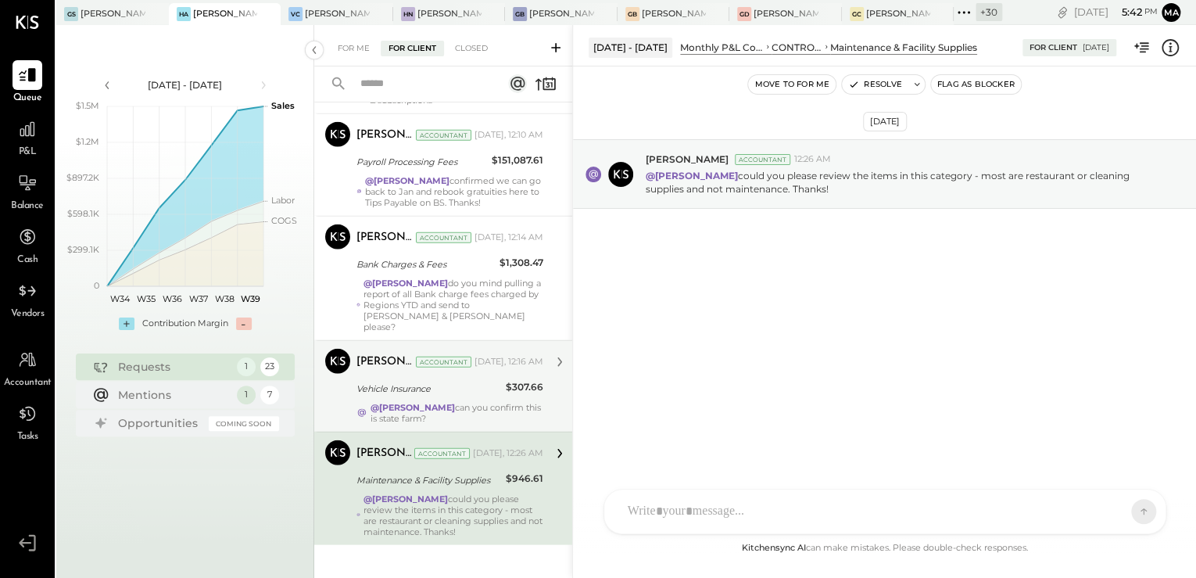
drag, startPoint x: 436, startPoint y: 411, endPoint x: 441, endPoint y: 376, distance: 35.6
click at [437, 411] on div "Margot Bloch Accountant Margot Bloch Accountant Yesterday, 12:16 AM Vehicle Ins…" at bounding box center [443, 385] width 258 height 91
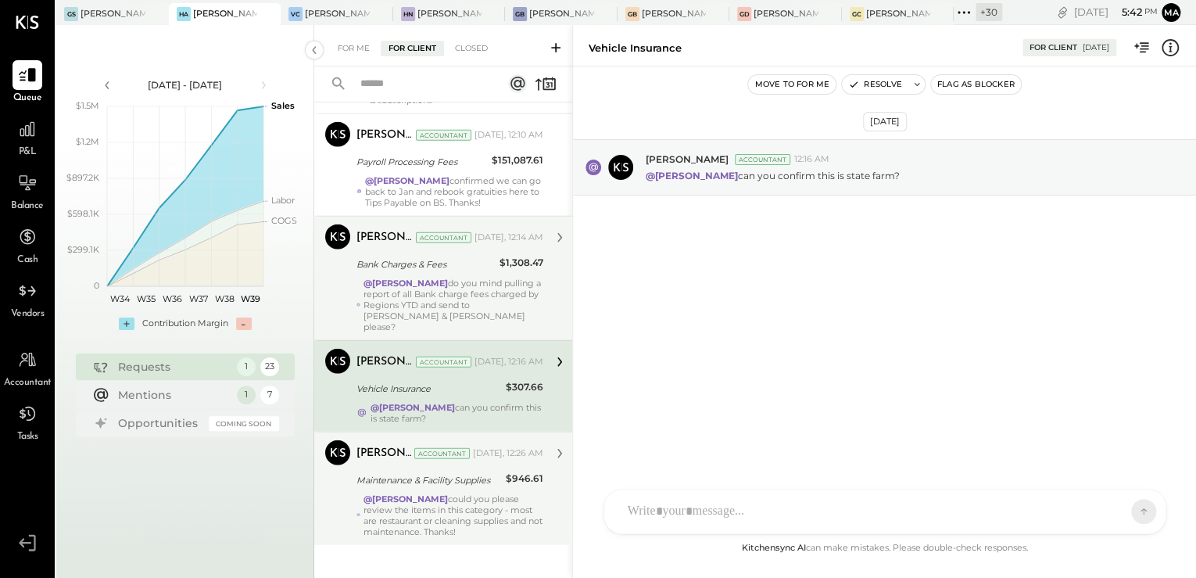
click at [442, 322] on div "Margot Bloch Accountant Margot Bloch Accountant Yesterday, 12:14 AM Bank Charge…" at bounding box center [443, 278] width 258 height 124
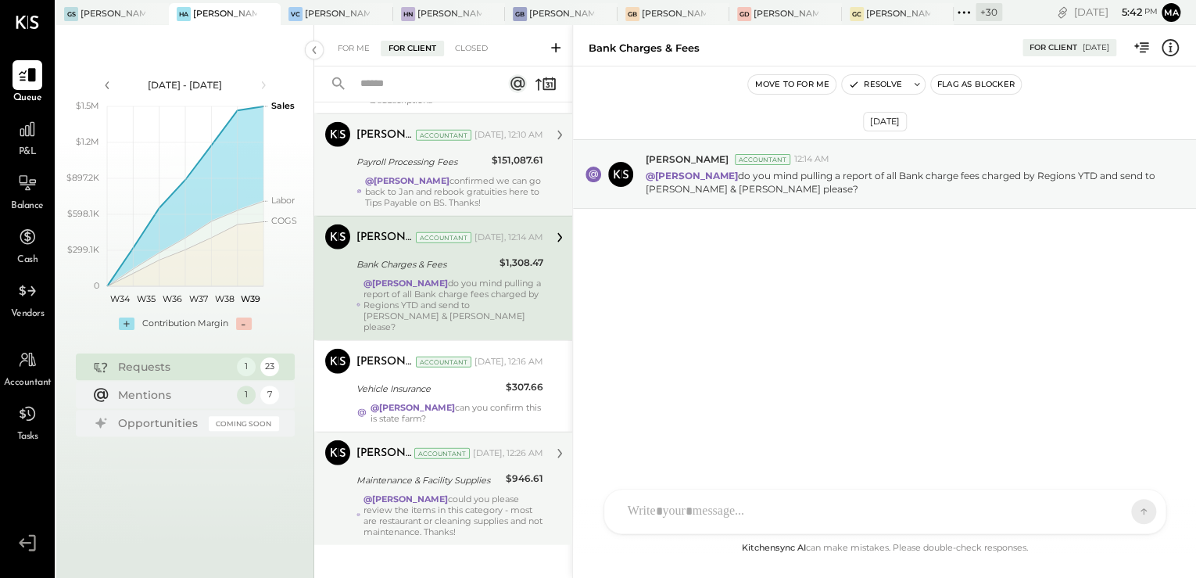
click at [426, 200] on div "@Margi Gandhi confirmed we can go back to Jan and rebook gratuities here to Tip…" at bounding box center [454, 191] width 178 height 33
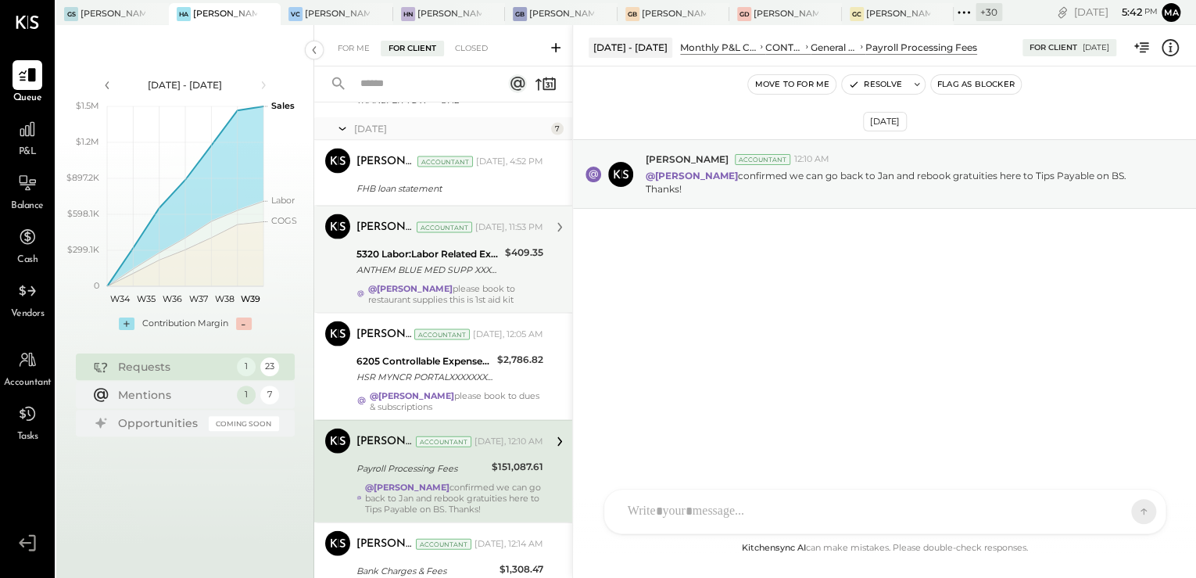
scroll to position [1567, 0]
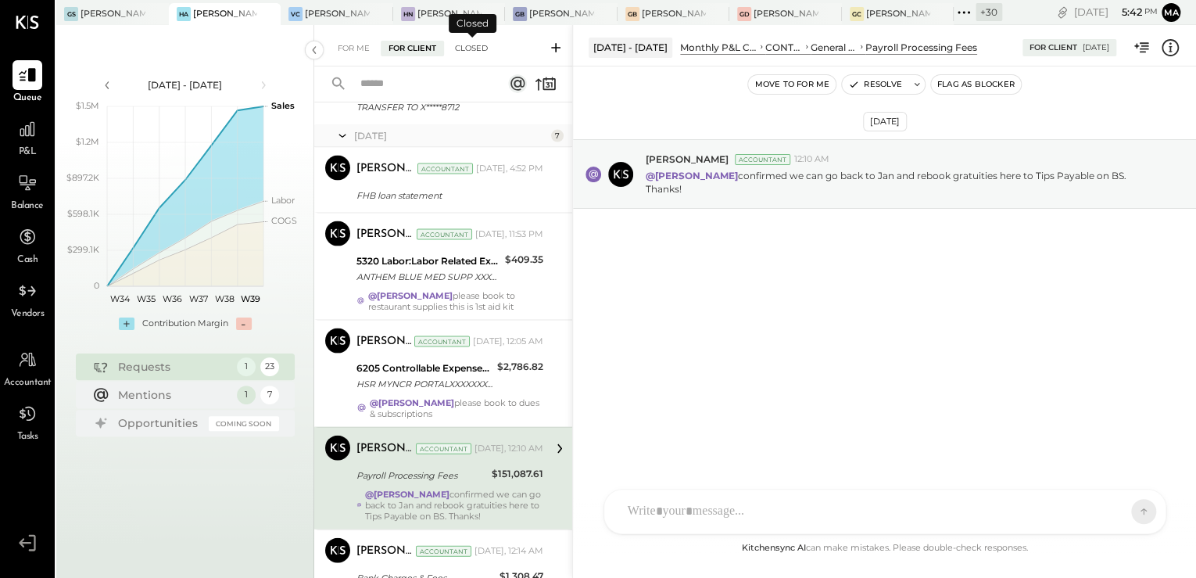
click at [490, 44] on div "Closed" at bounding box center [471, 49] width 48 height 16
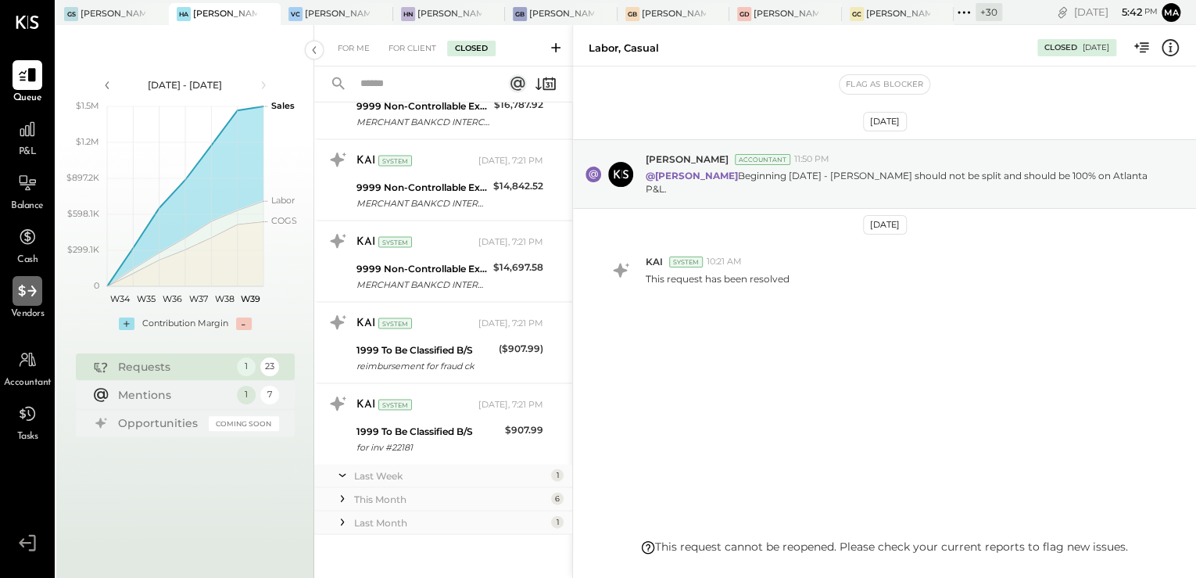
scroll to position [1548, 0]
